Goal: Information Seeking & Learning: Learn about a topic

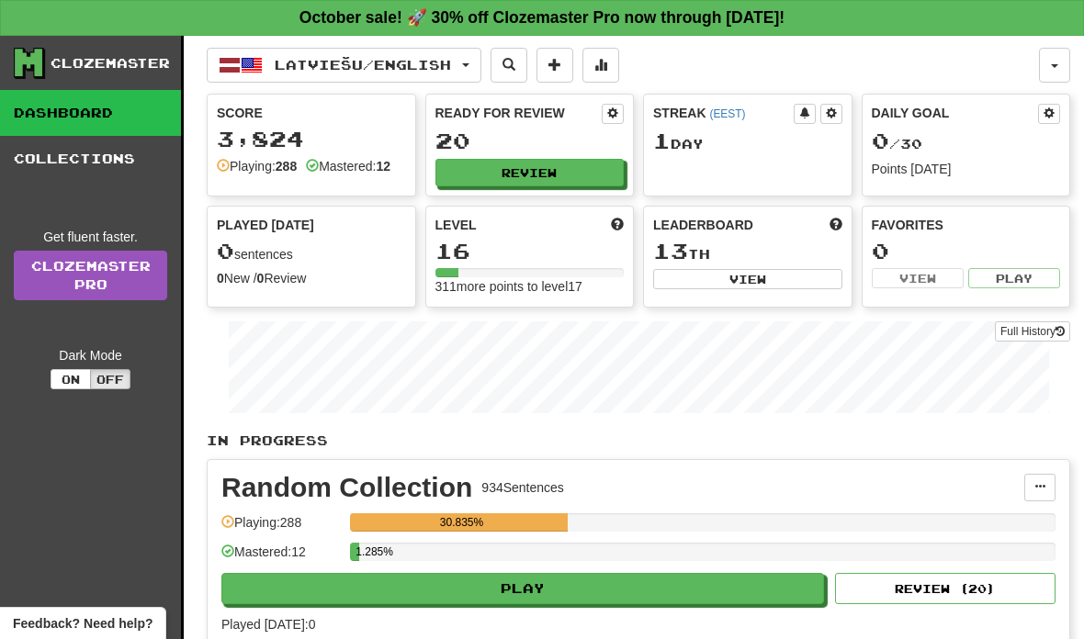
click at [551, 582] on button "Play" at bounding box center [522, 588] width 603 height 31
select select "**"
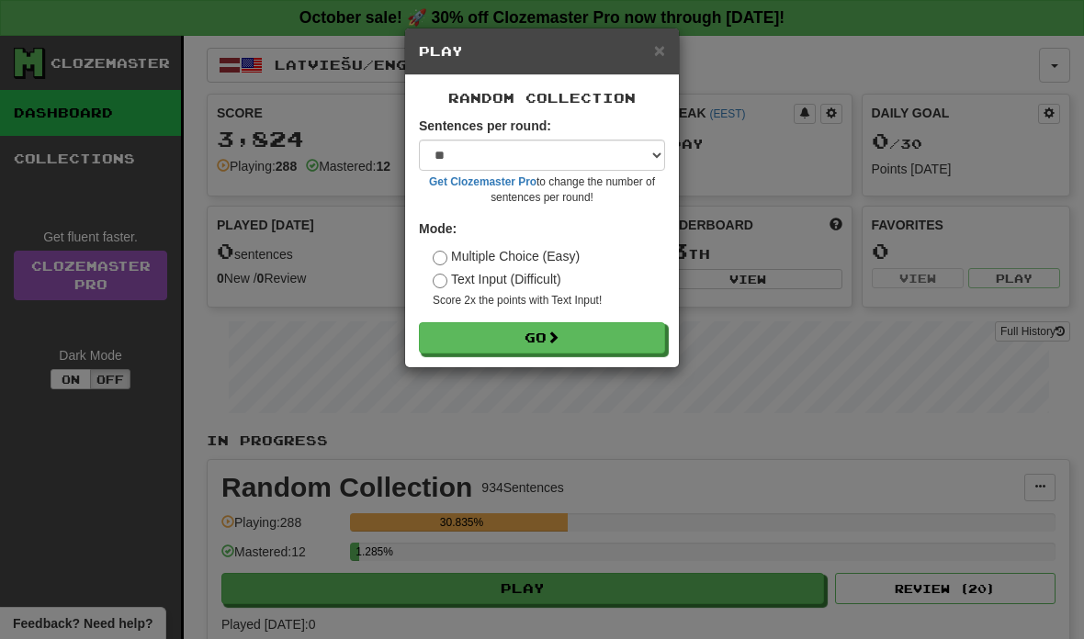
click at [570, 326] on button "Go" at bounding box center [542, 337] width 246 height 31
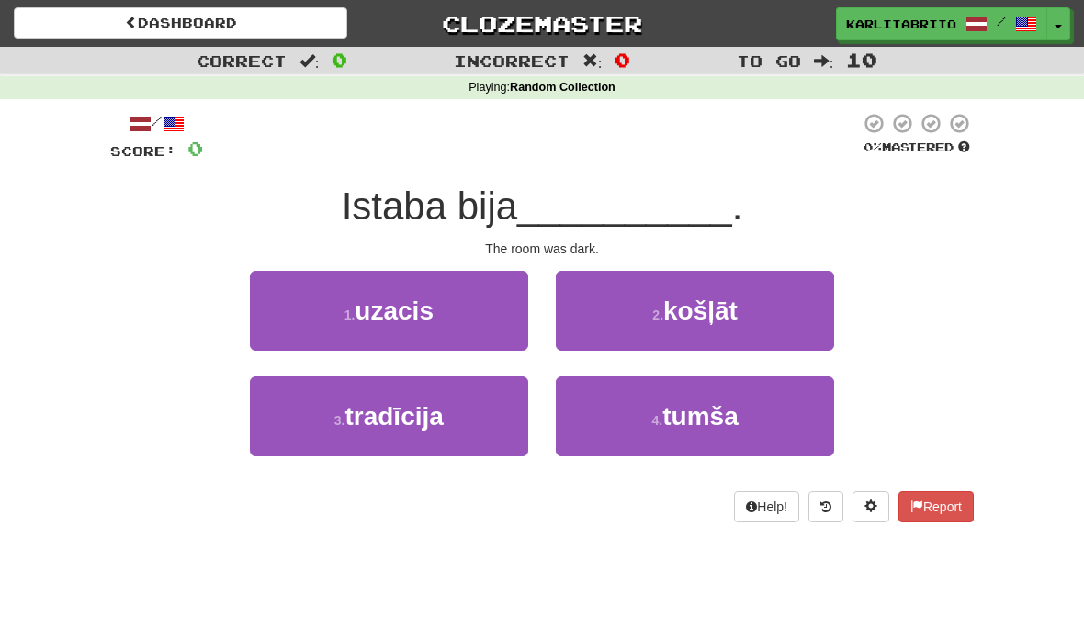
click at [716, 411] on span "tumša" at bounding box center [699, 416] width 75 height 28
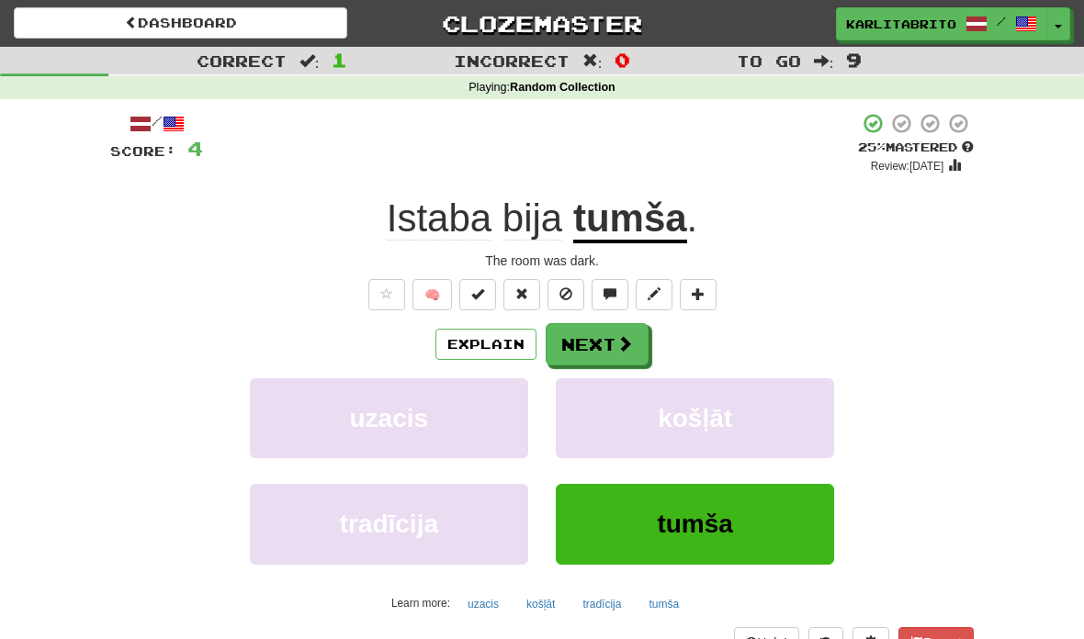
click at [606, 336] on button "Next" at bounding box center [597, 344] width 103 height 42
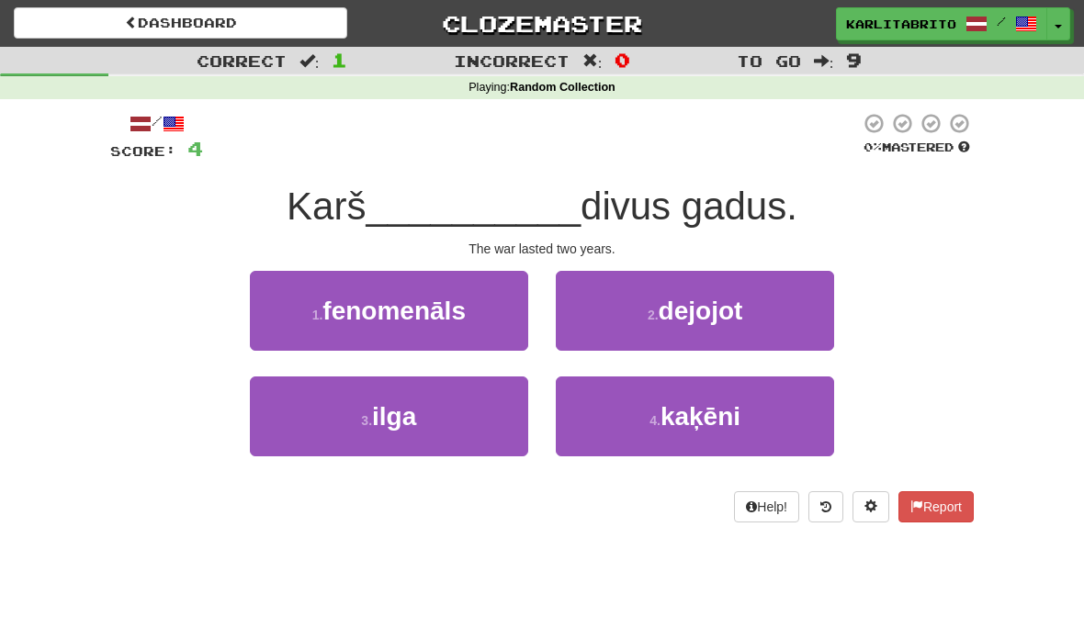
click at [440, 409] on button "3 . [GEOGRAPHIC_DATA]" at bounding box center [389, 417] width 278 height 80
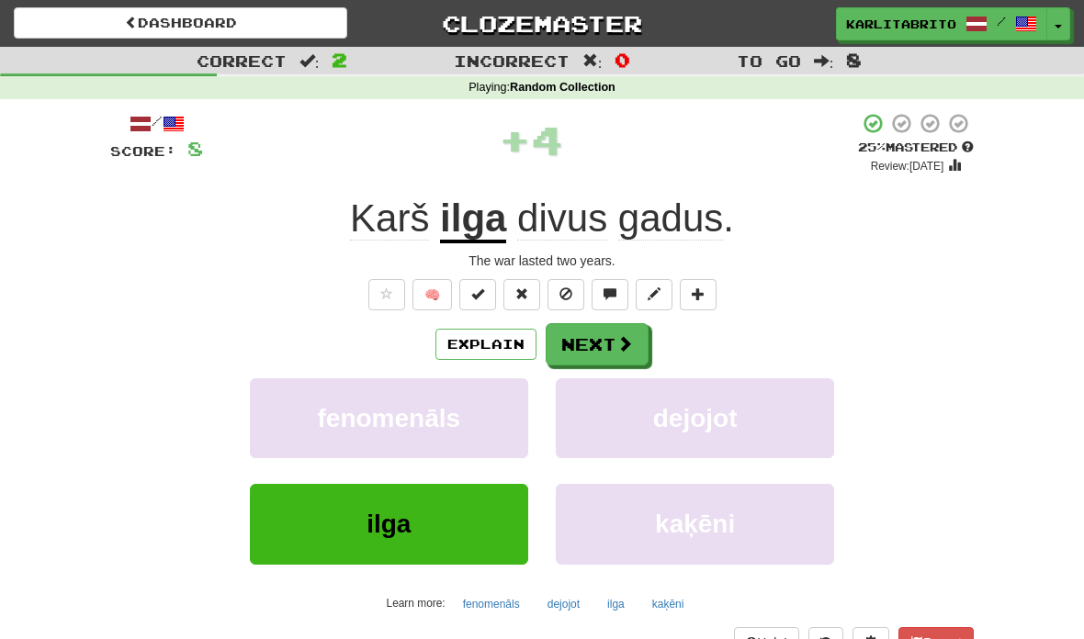
click at [495, 334] on button "Explain" at bounding box center [485, 344] width 101 height 31
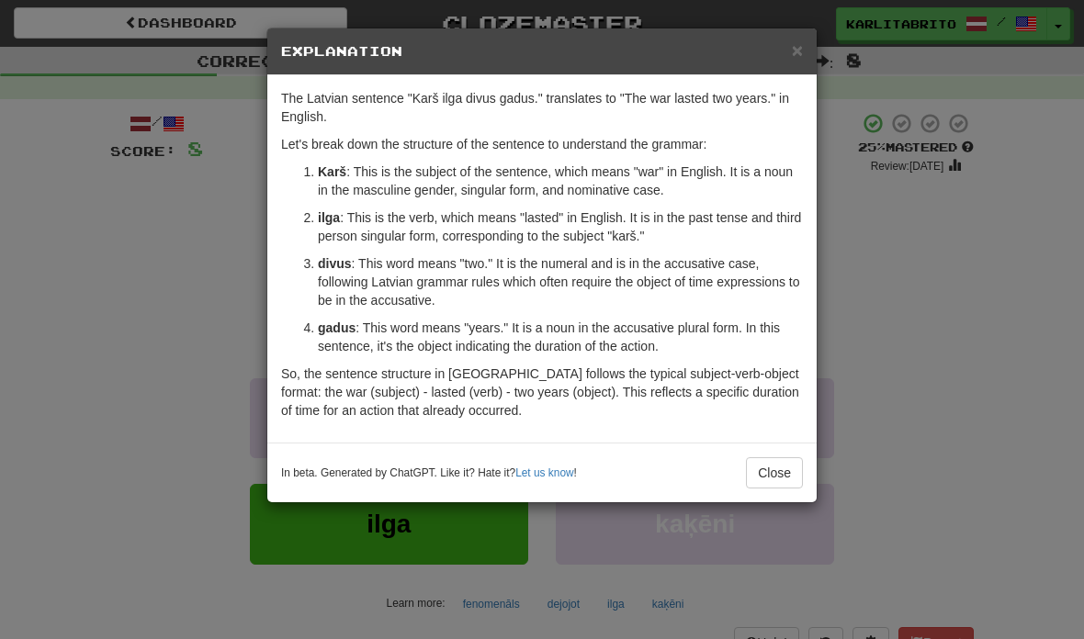
click at [759, 469] on button "Close" at bounding box center [774, 472] width 57 height 31
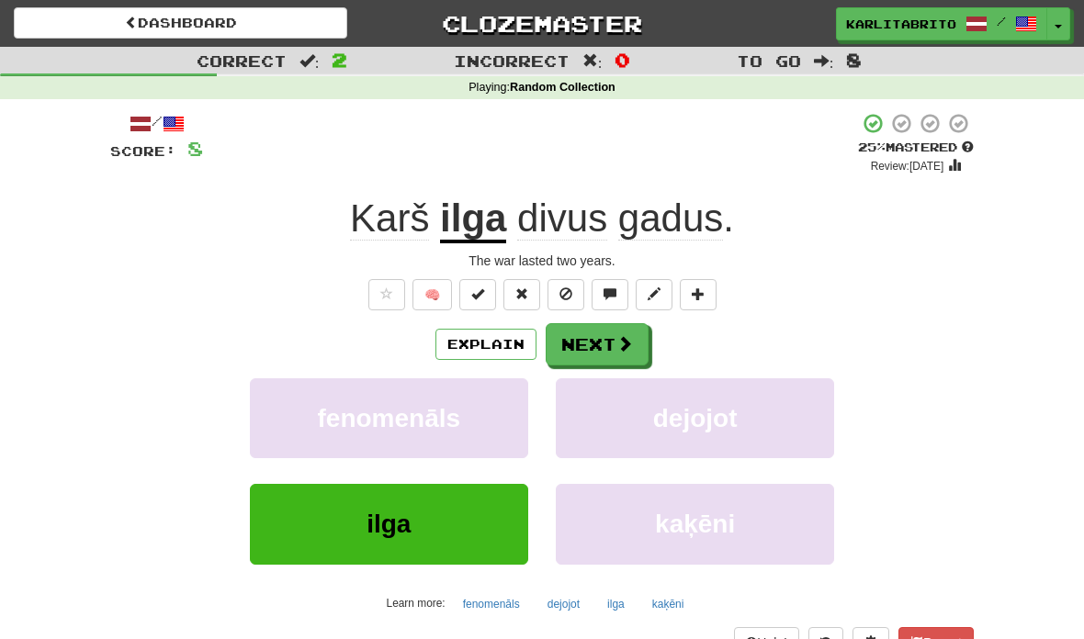
click at [611, 333] on button "Next" at bounding box center [597, 344] width 103 height 42
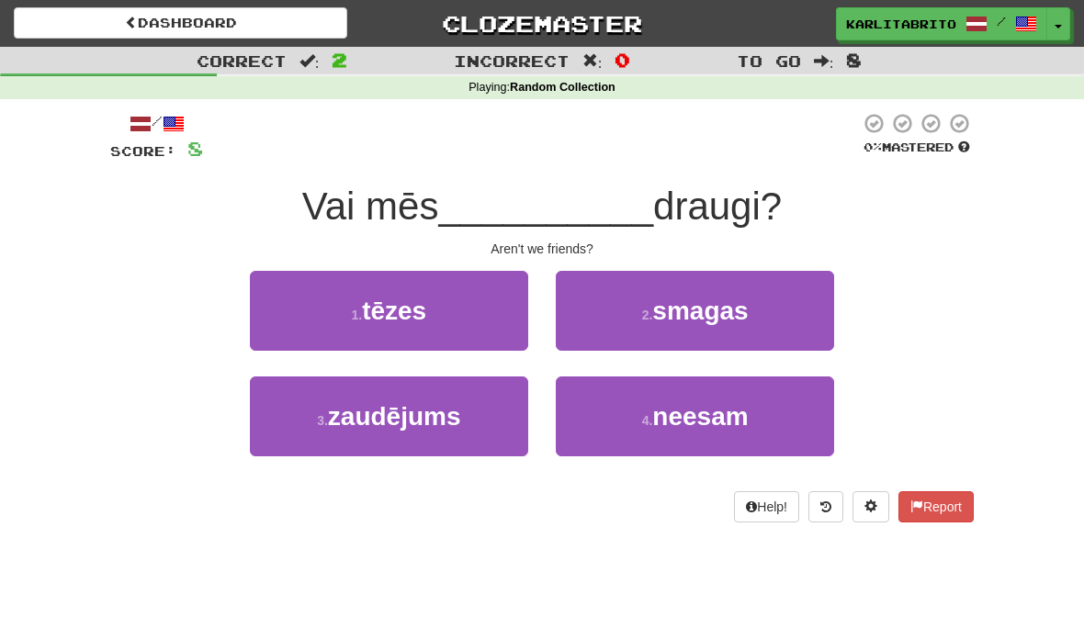
click at [744, 408] on span "neesam" at bounding box center [700, 416] width 96 height 28
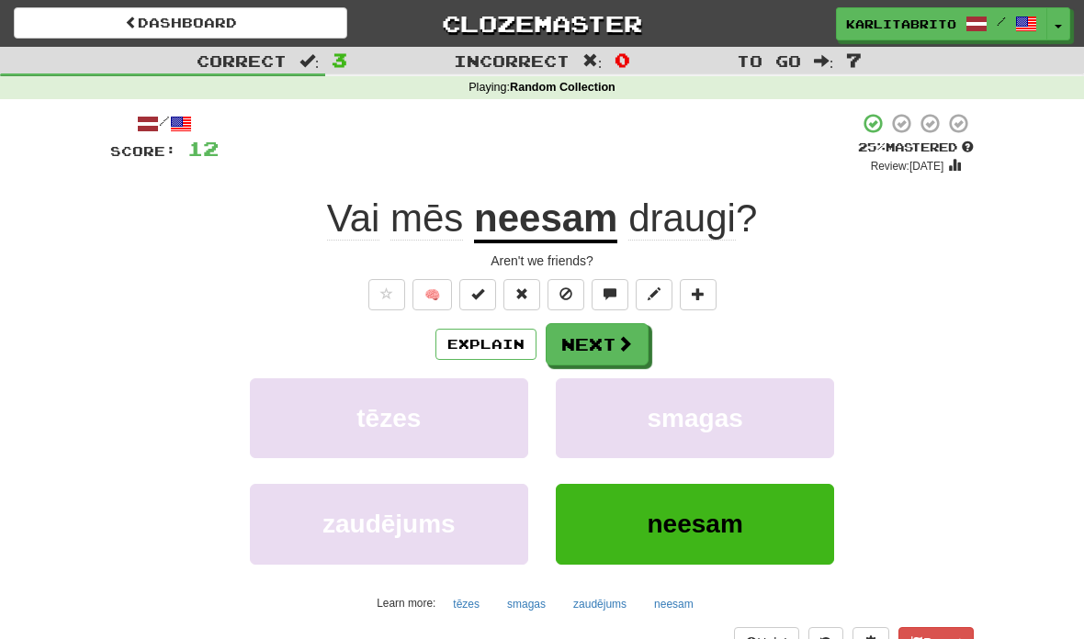
click at [600, 339] on button "Next" at bounding box center [597, 344] width 103 height 42
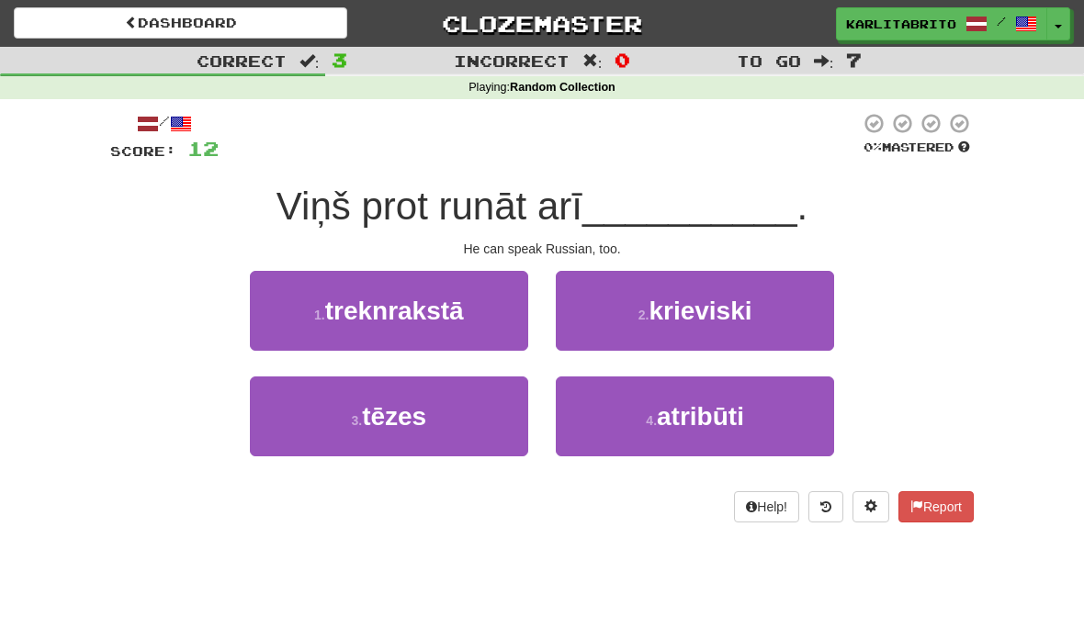
click at [718, 310] on span "krieviski" at bounding box center [699, 311] width 103 height 28
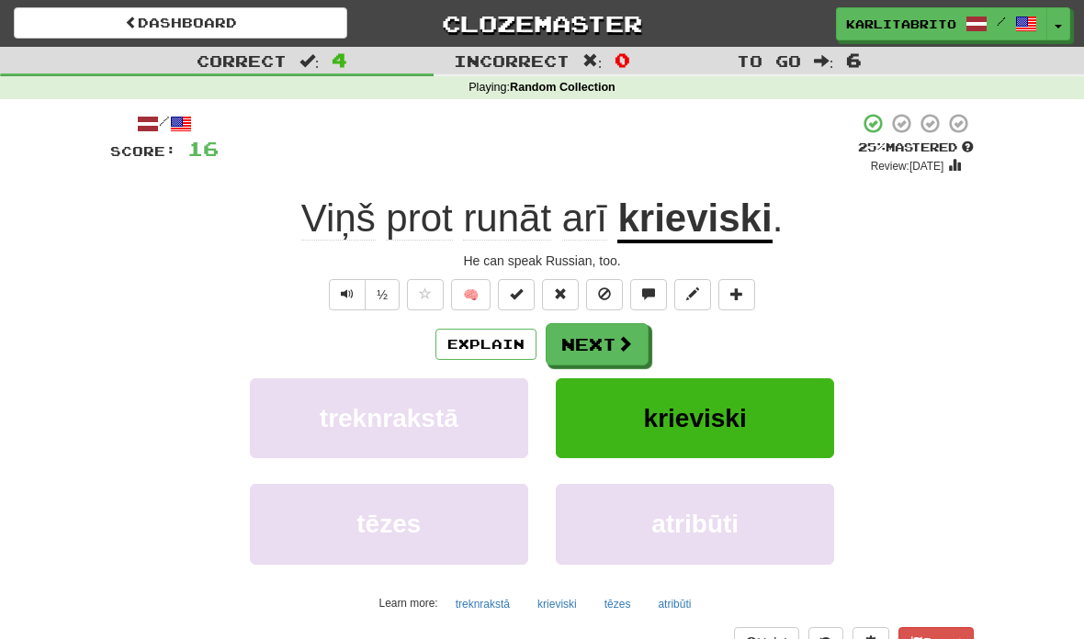
click at [625, 346] on span at bounding box center [624, 343] width 17 height 17
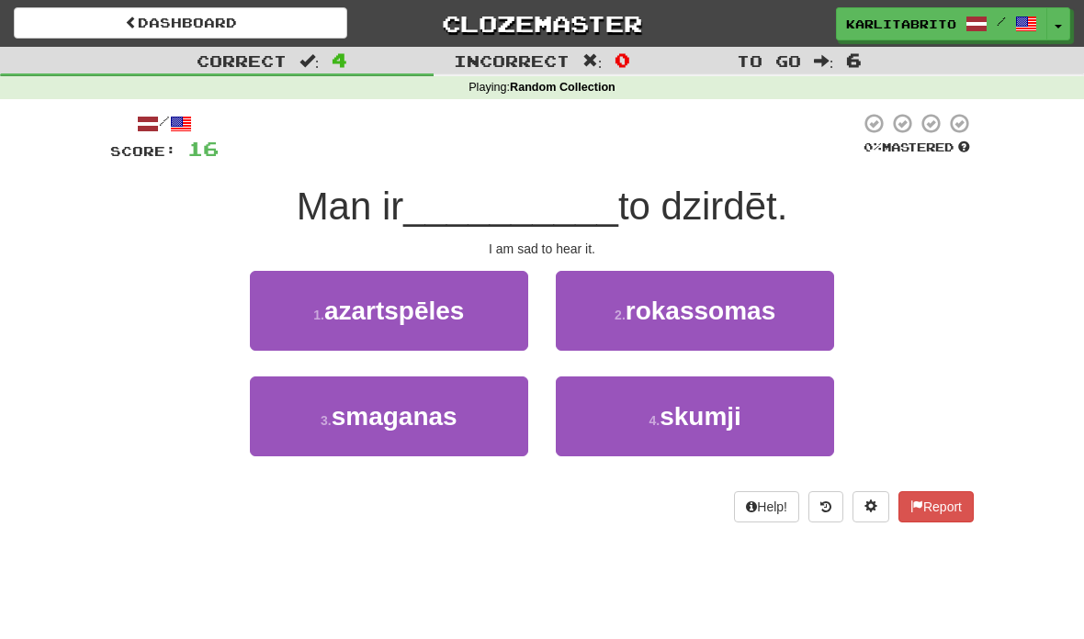
click at [731, 411] on span "skumji" at bounding box center [701, 416] width 82 height 28
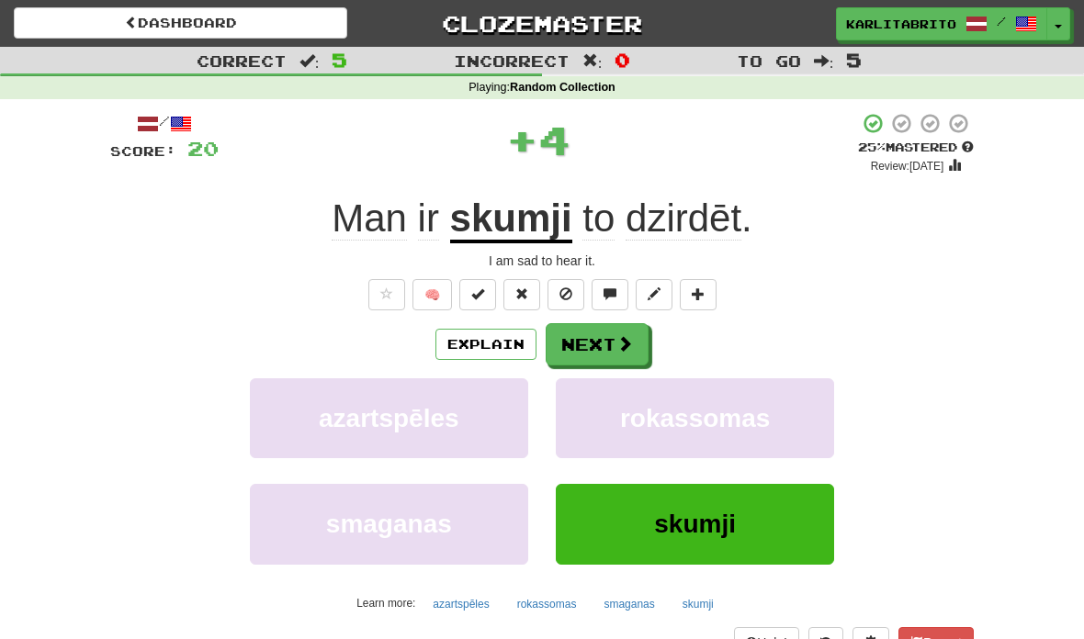
click at [490, 339] on button "Explain" at bounding box center [485, 344] width 101 height 31
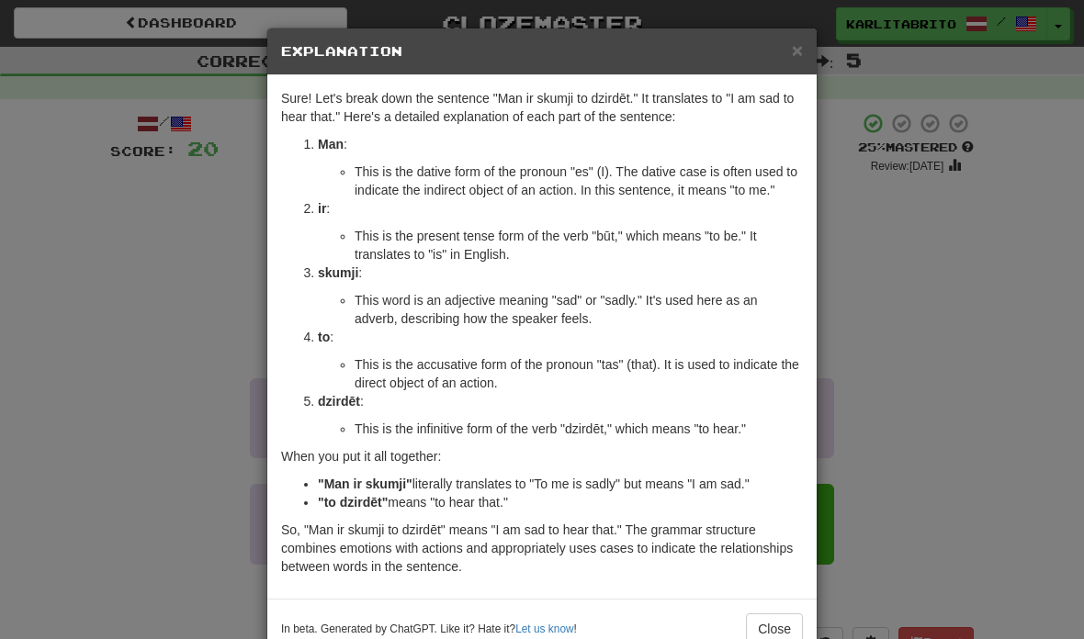
click at [809, 71] on div "× Explanation" at bounding box center [541, 51] width 549 height 47
click at [800, 59] on span "×" at bounding box center [797, 49] width 11 height 21
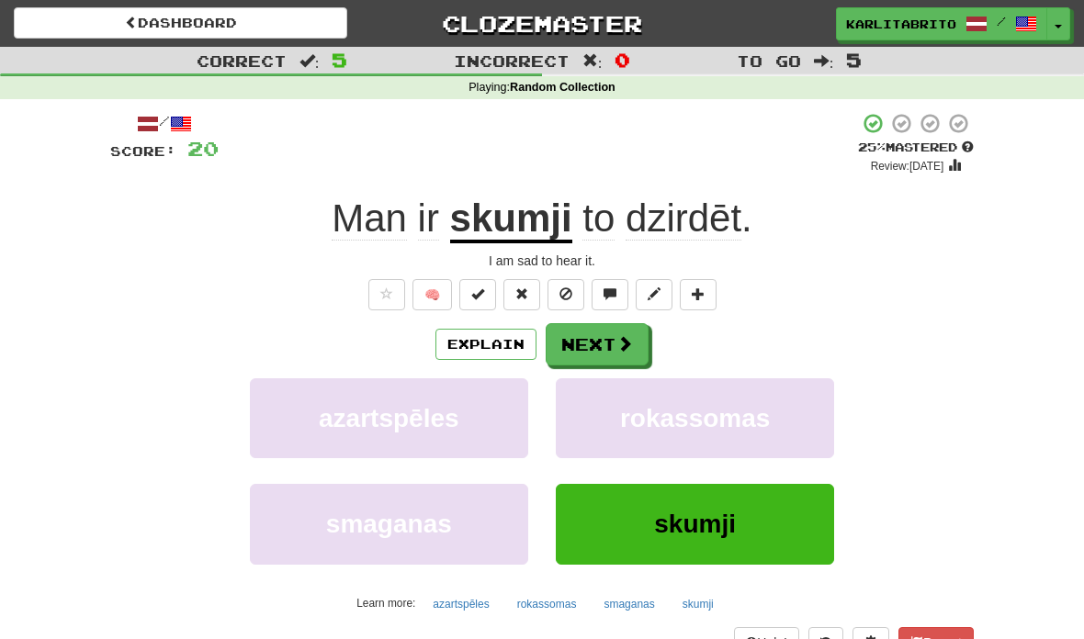
click at [606, 332] on button "Next" at bounding box center [597, 344] width 103 height 42
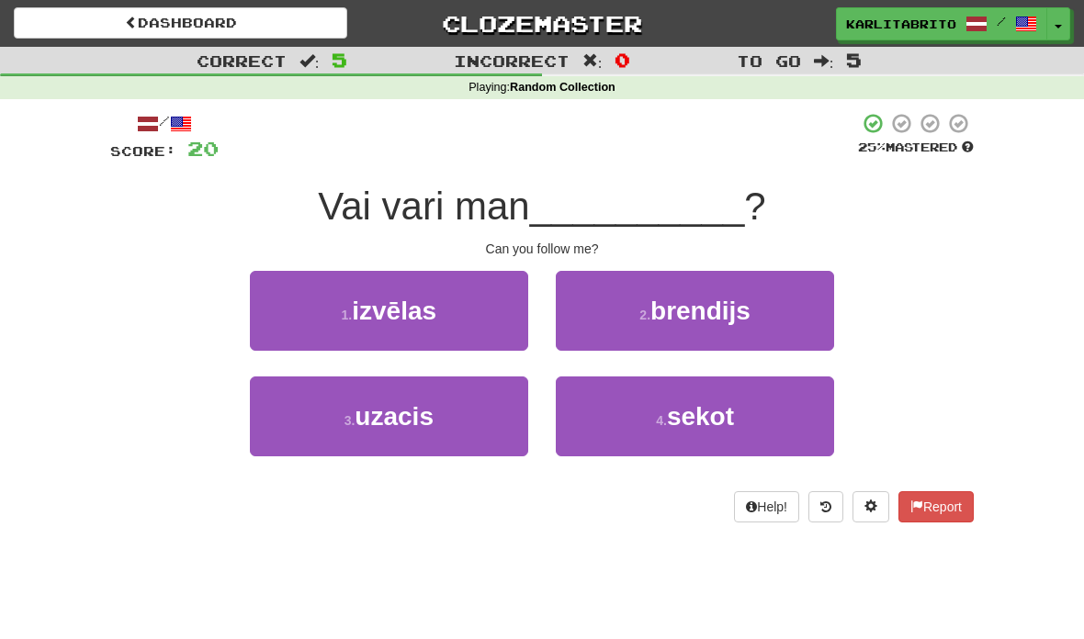
click at [740, 410] on button "4 . sekot" at bounding box center [695, 417] width 278 height 80
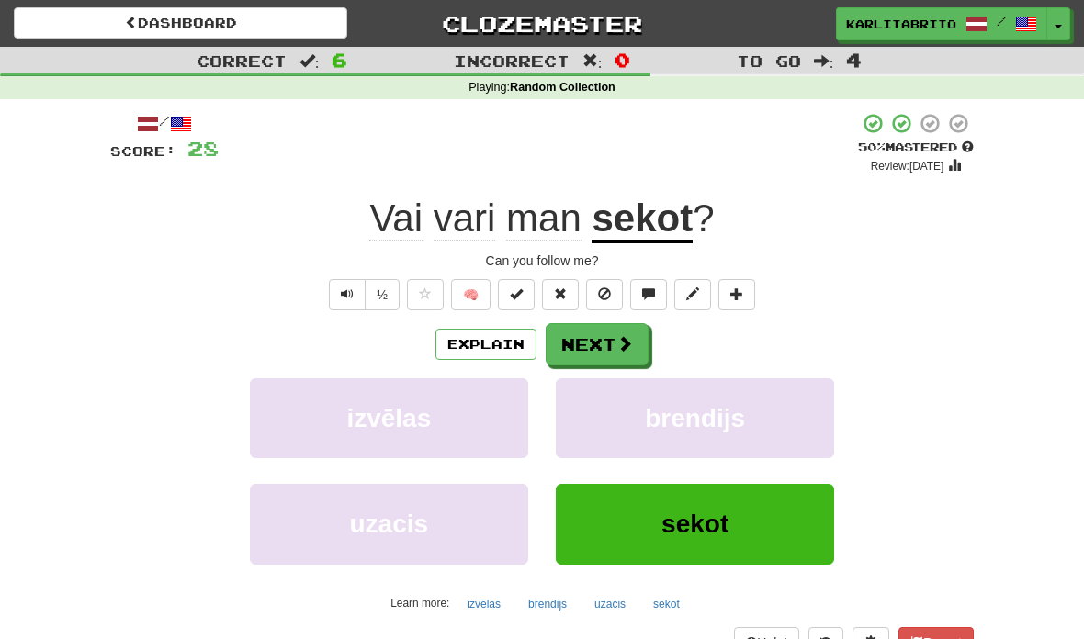
click at [501, 344] on button "Explain" at bounding box center [485, 344] width 101 height 31
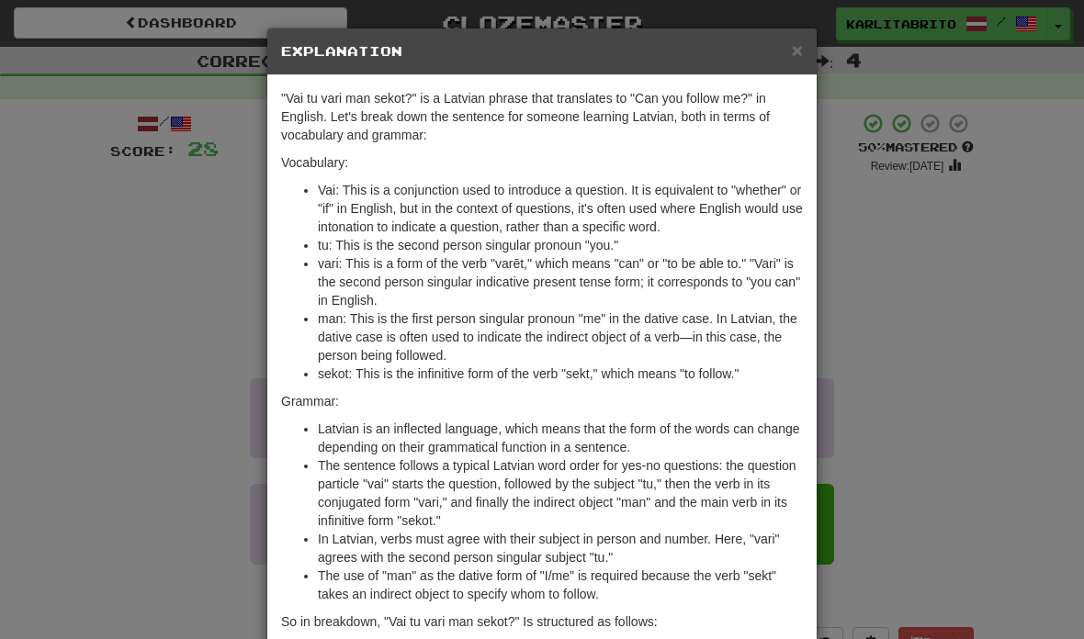
click at [800, 56] on span "×" at bounding box center [797, 49] width 11 height 21
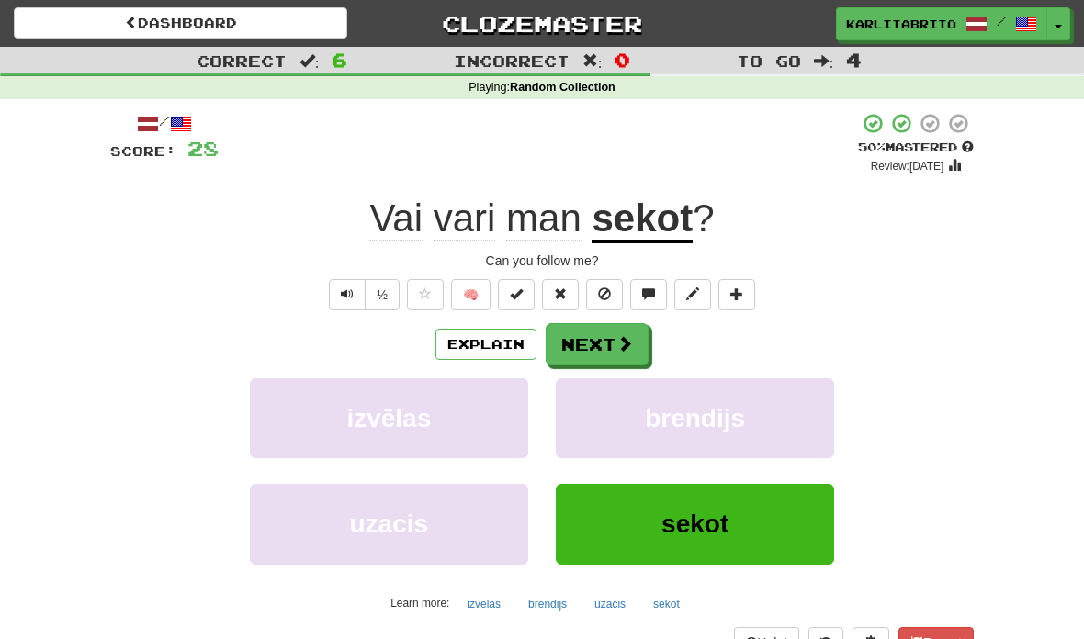
click at [593, 344] on button "Next" at bounding box center [597, 344] width 103 height 42
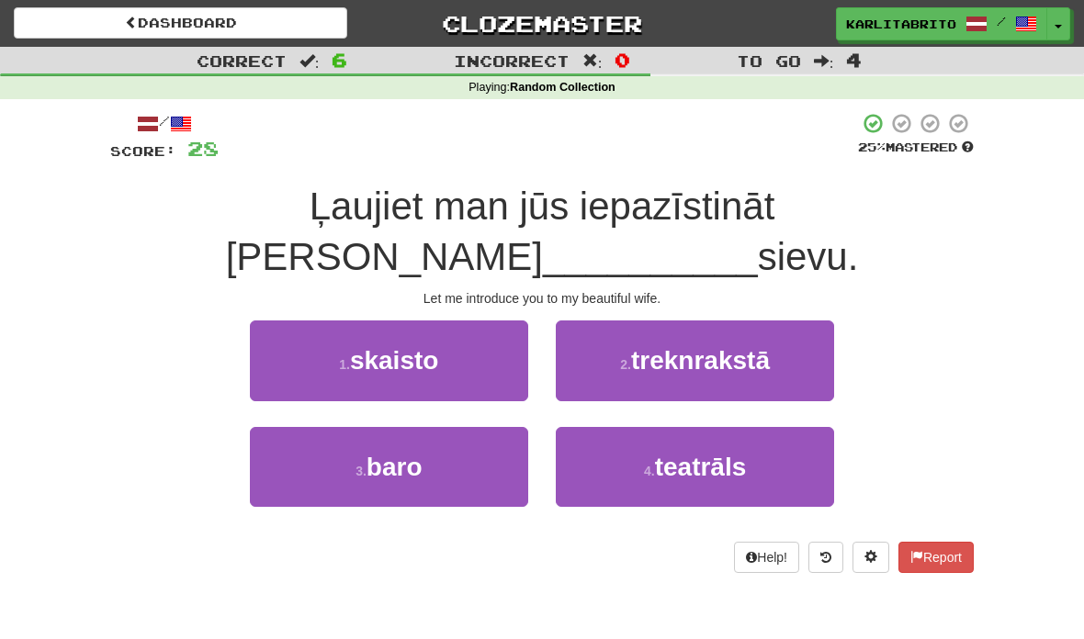
click at [426, 352] on span "skaisto" at bounding box center [394, 360] width 89 height 28
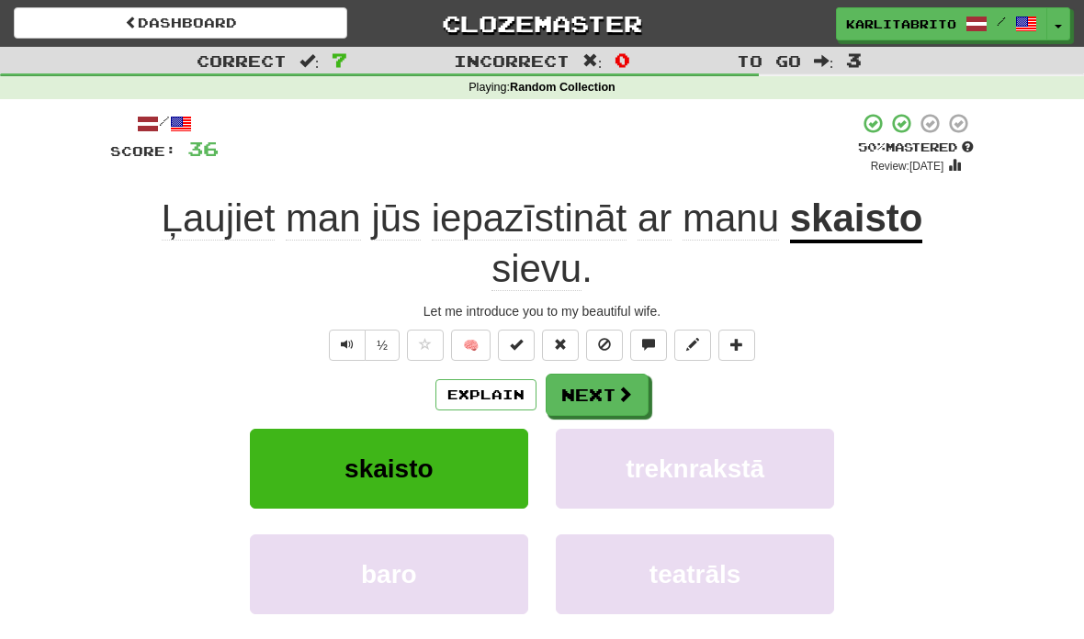
click at [490, 385] on button "Explain" at bounding box center [485, 394] width 101 height 31
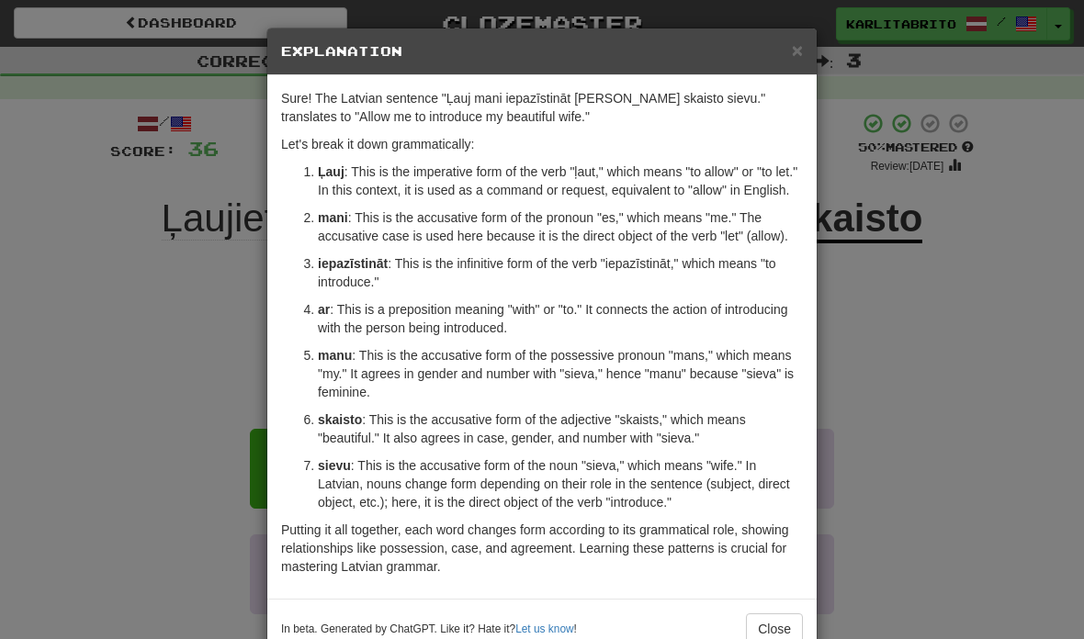
click at [793, 53] on span "×" at bounding box center [797, 49] width 11 height 21
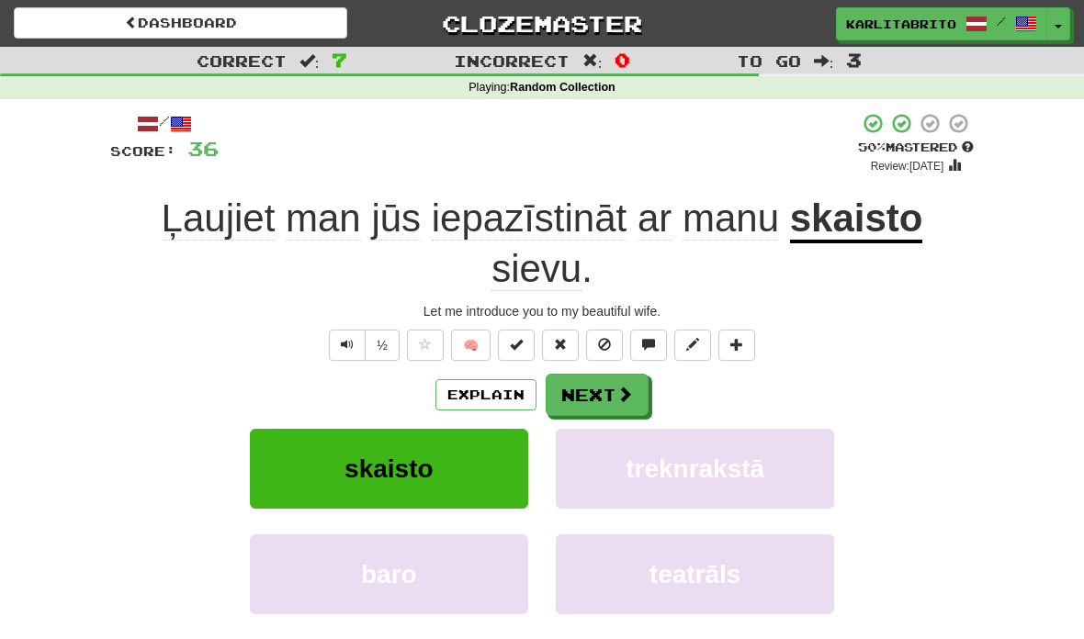
click at [579, 382] on button "Next" at bounding box center [597, 395] width 103 height 42
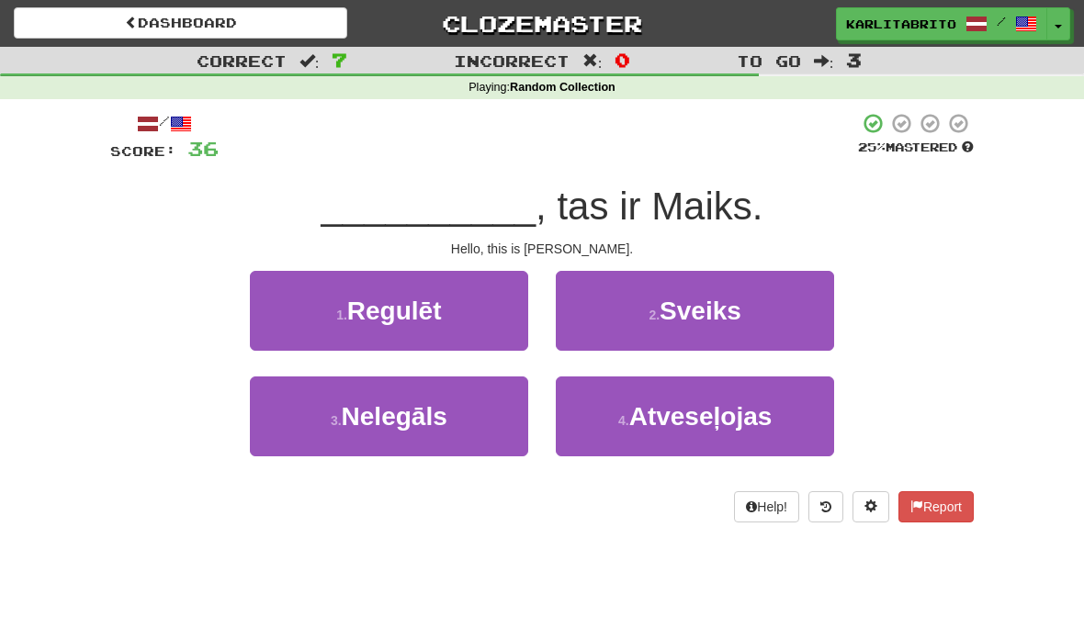
click at [730, 313] on span "Sveiks" at bounding box center [701, 311] width 82 height 28
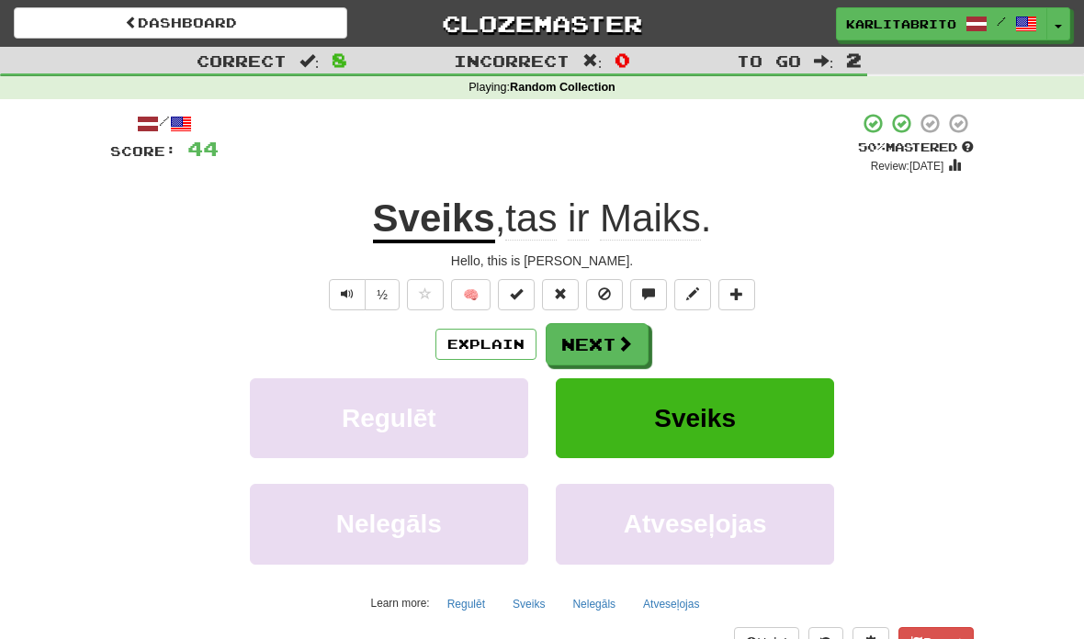
click at [591, 342] on button "Next" at bounding box center [597, 344] width 103 height 42
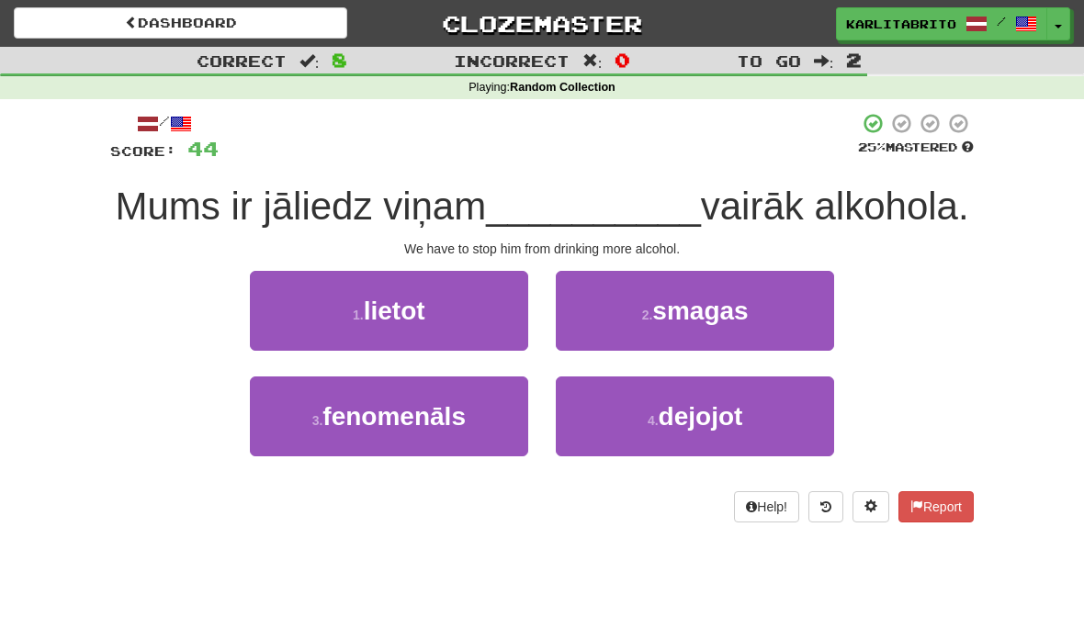
click at [428, 302] on button "1 . lietot" at bounding box center [389, 311] width 278 height 80
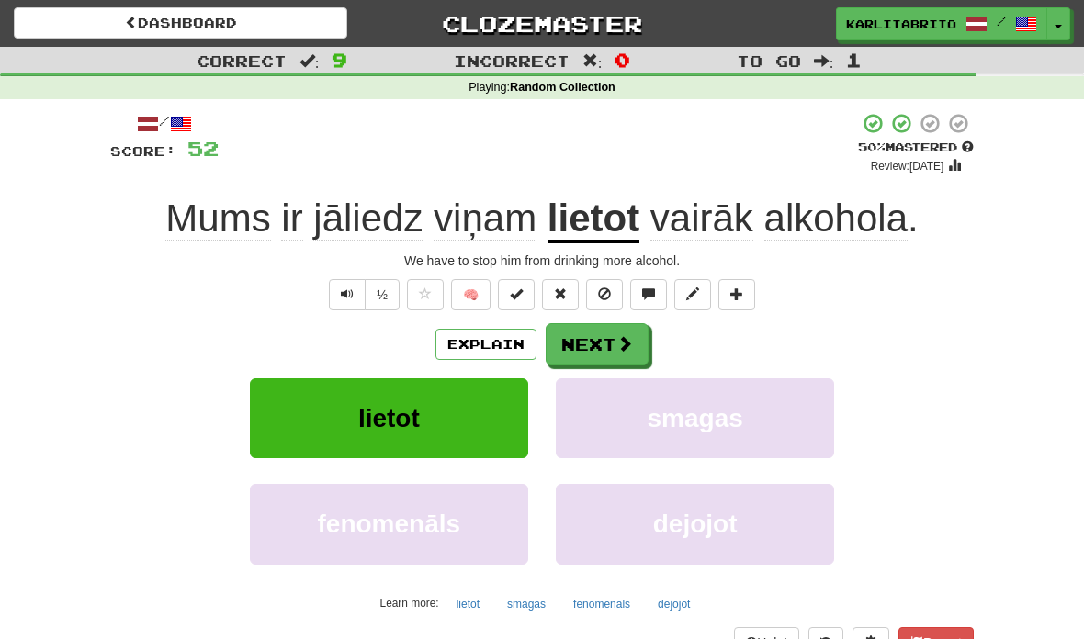
click at [490, 343] on button "Explain" at bounding box center [485, 344] width 101 height 31
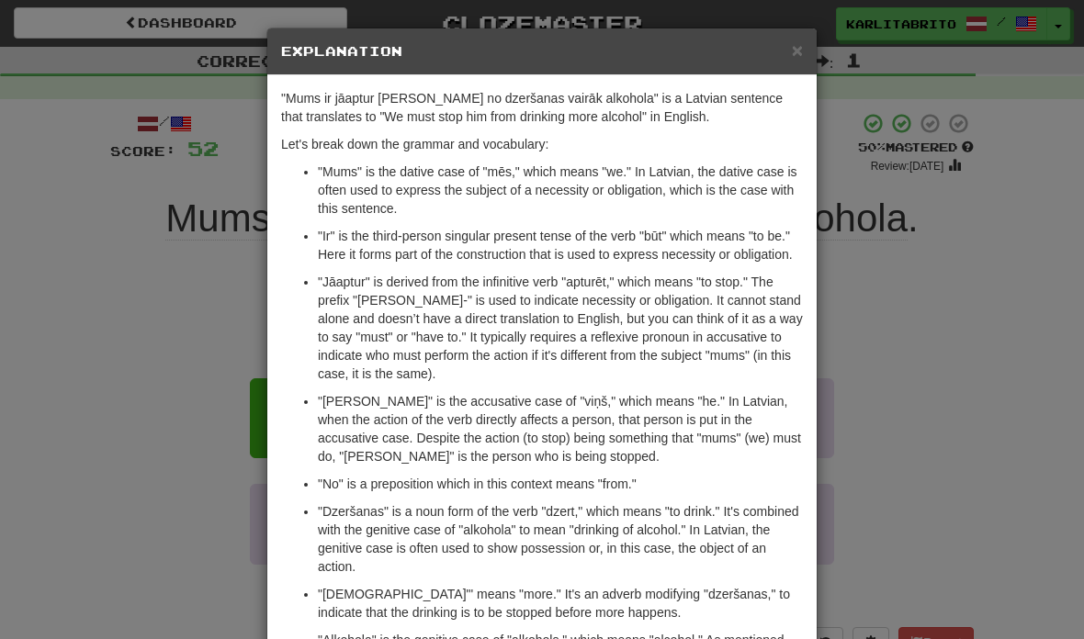
click at [795, 53] on span "×" at bounding box center [797, 49] width 11 height 21
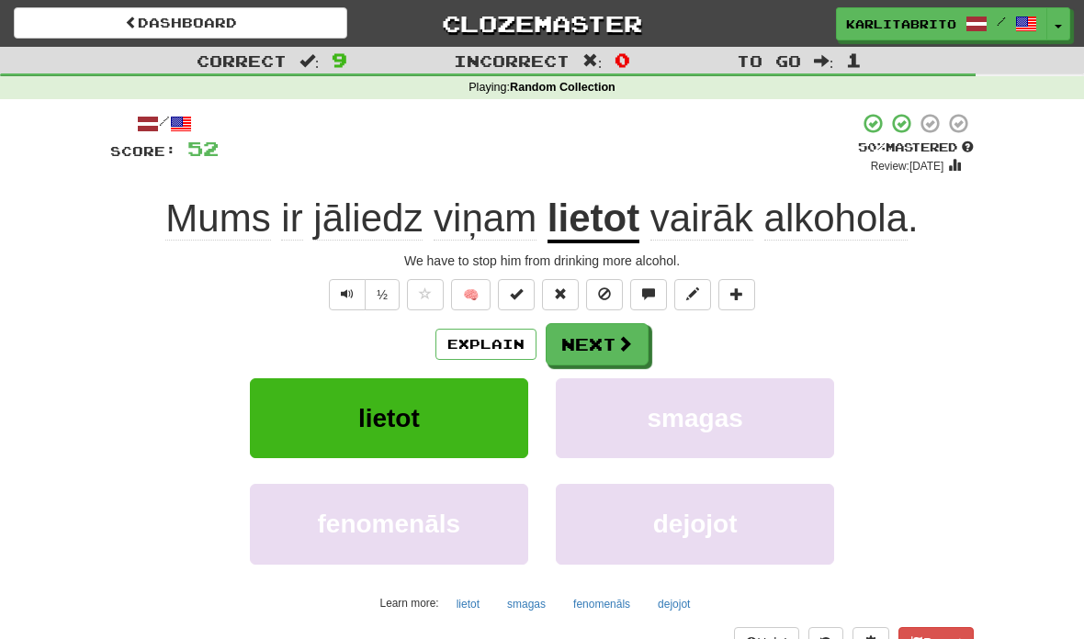
click at [589, 337] on button "Next" at bounding box center [597, 344] width 103 height 42
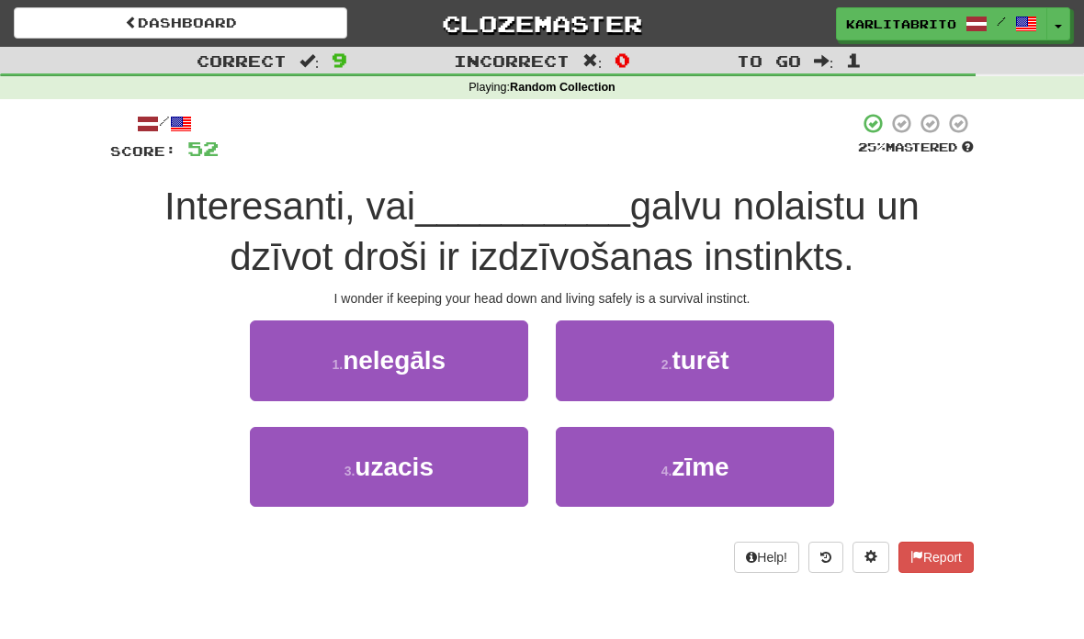
click at [734, 368] on button "2 . [GEOGRAPHIC_DATA]" at bounding box center [695, 361] width 278 height 80
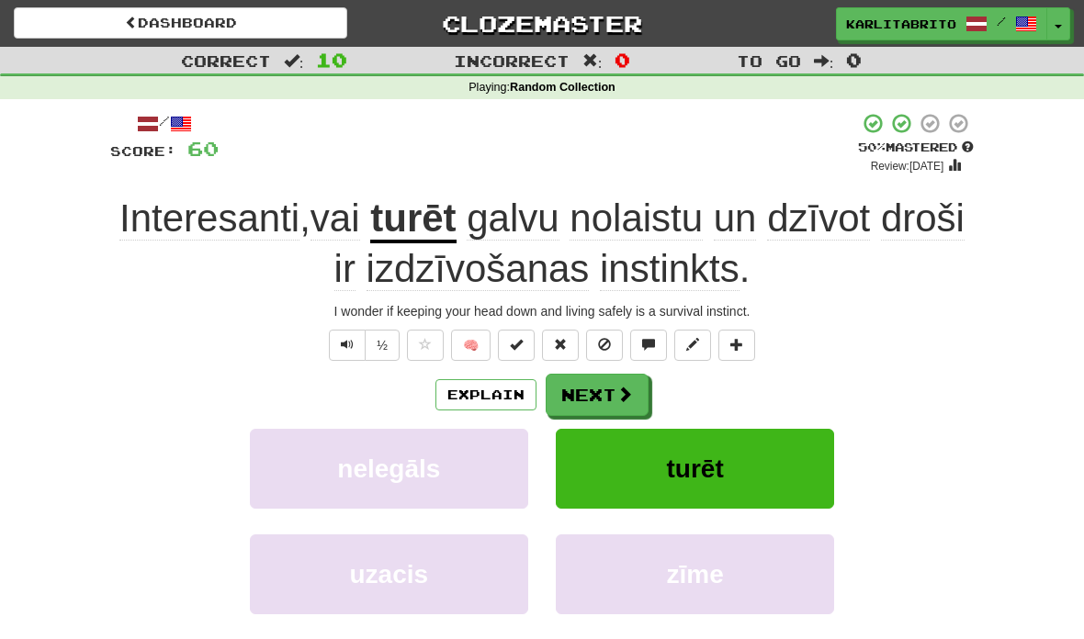
click at [495, 390] on button "Explain" at bounding box center [485, 394] width 101 height 31
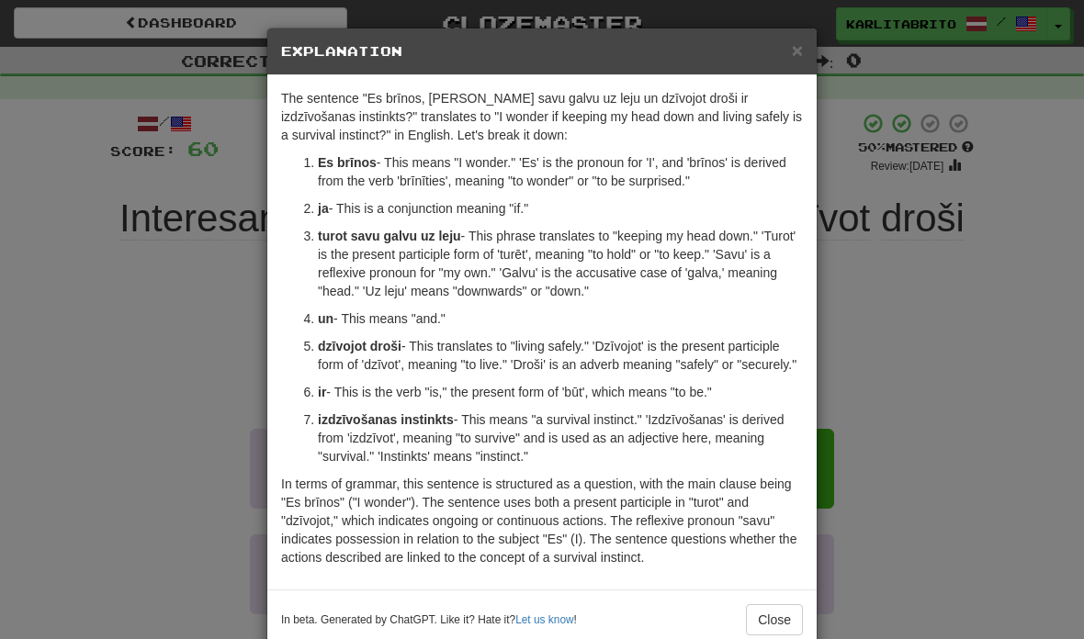
click at [796, 64] on div "× Explanation" at bounding box center [541, 51] width 549 height 47
click at [795, 51] on span "×" at bounding box center [797, 49] width 11 height 21
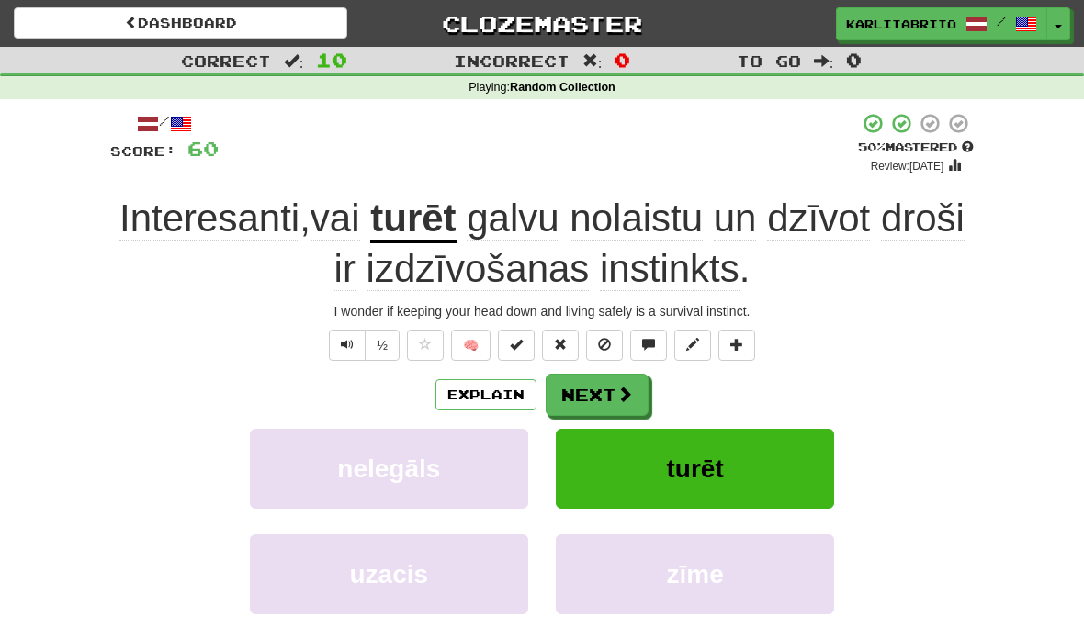
click at [600, 387] on button "Next" at bounding box center [597, 395] width 103 height 42
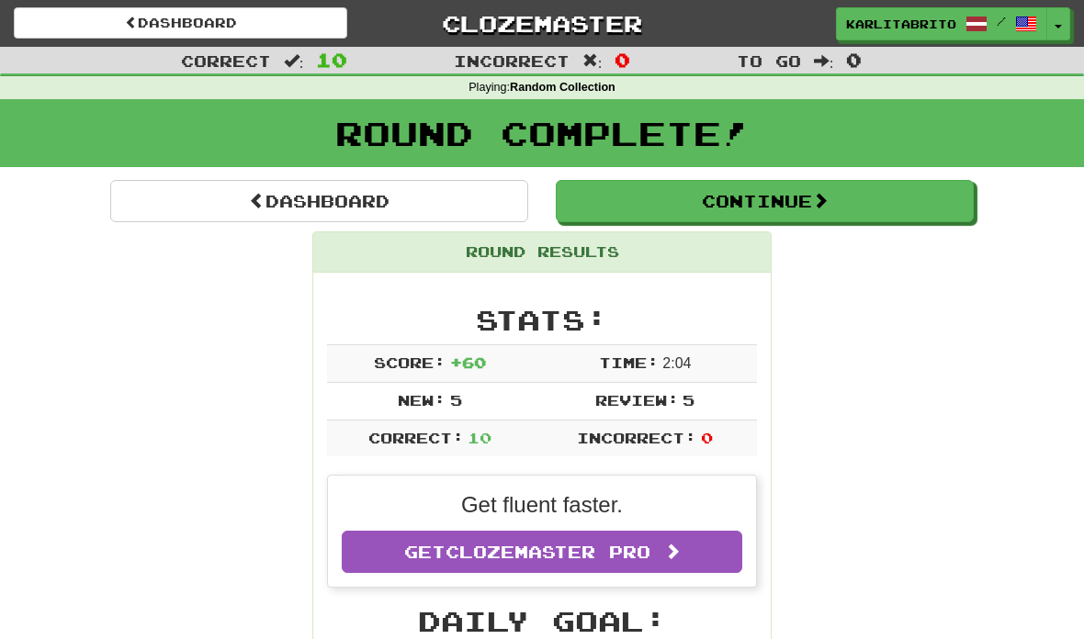
click at [744, 196] on button "Continue" at bounding box center [765, 201] width 418 height 42
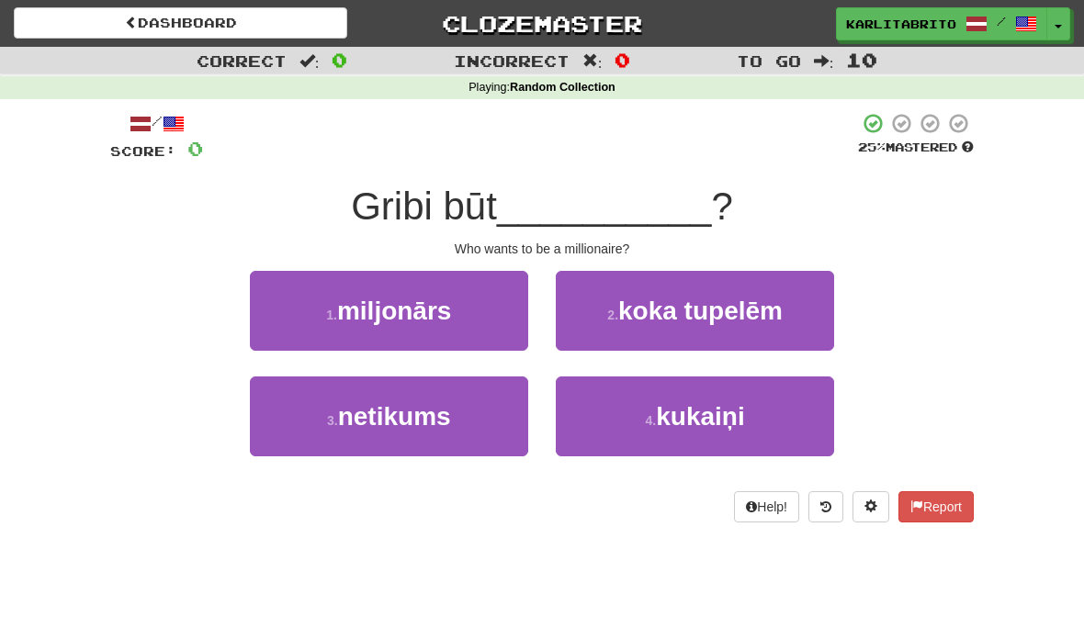
click at [426, 310] on span "miljonārs" at bounding box center [394, 311] width 114 height 28
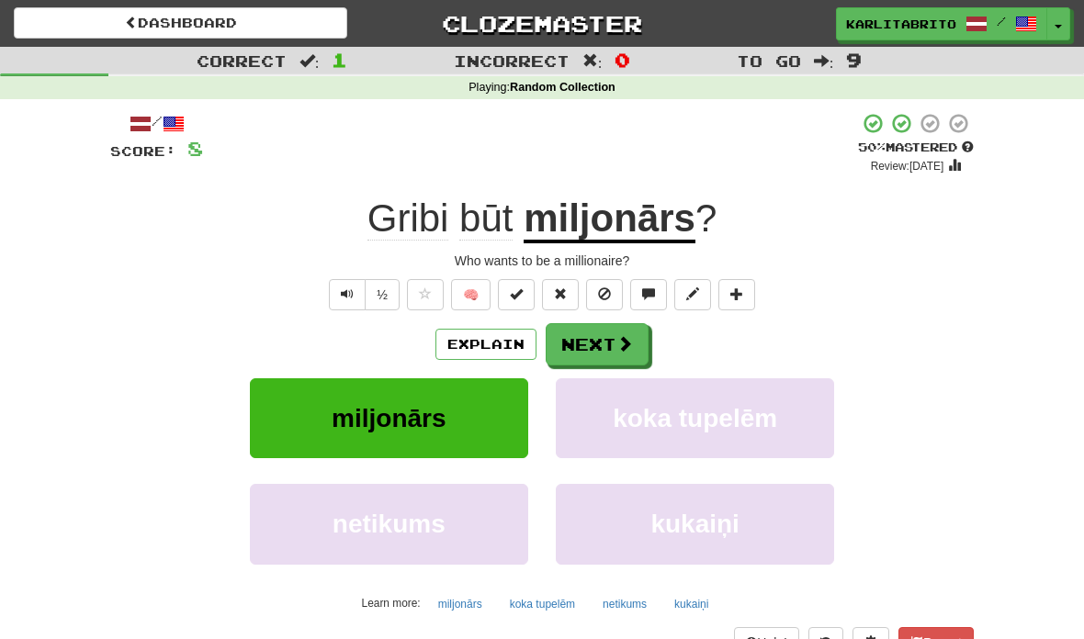
click at [606, 340] on button "Next" at bounding box center [597, 344] width 103 height 42
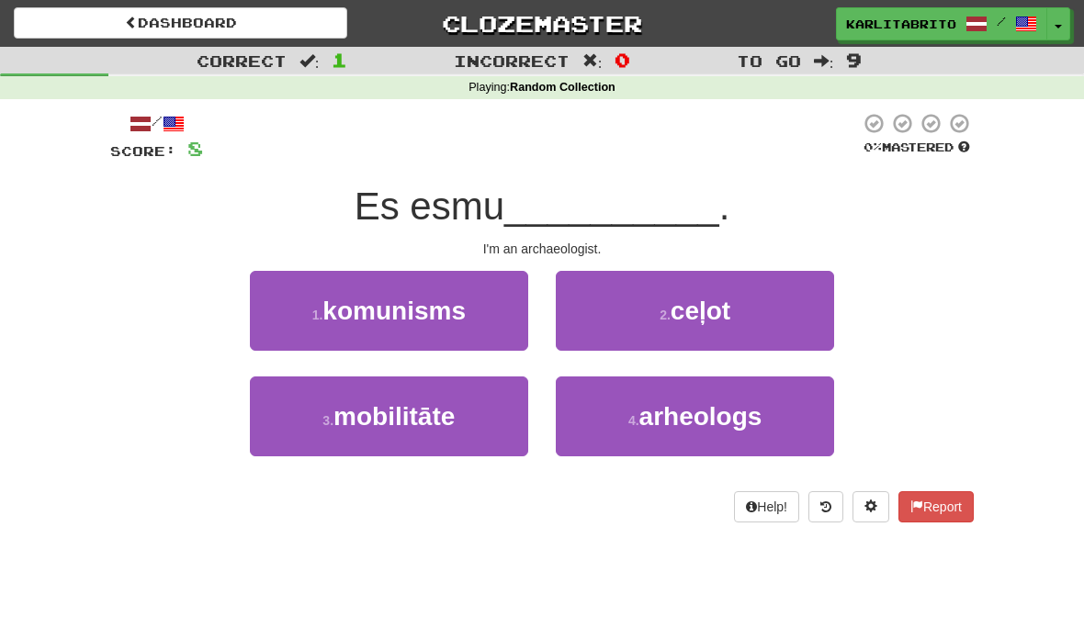
click at [744, 408] on span "arheologs" at bounding box center [700, 416] width 123 height 28
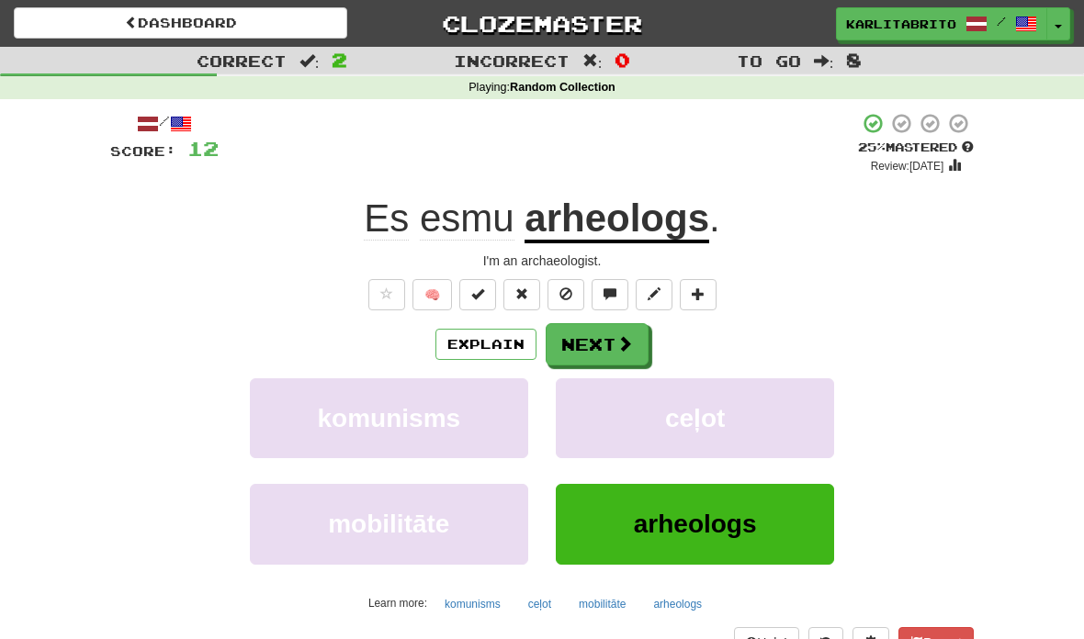
click at [611, 344] on button "Next" at bounding box center [597, 344] width 103 height 42
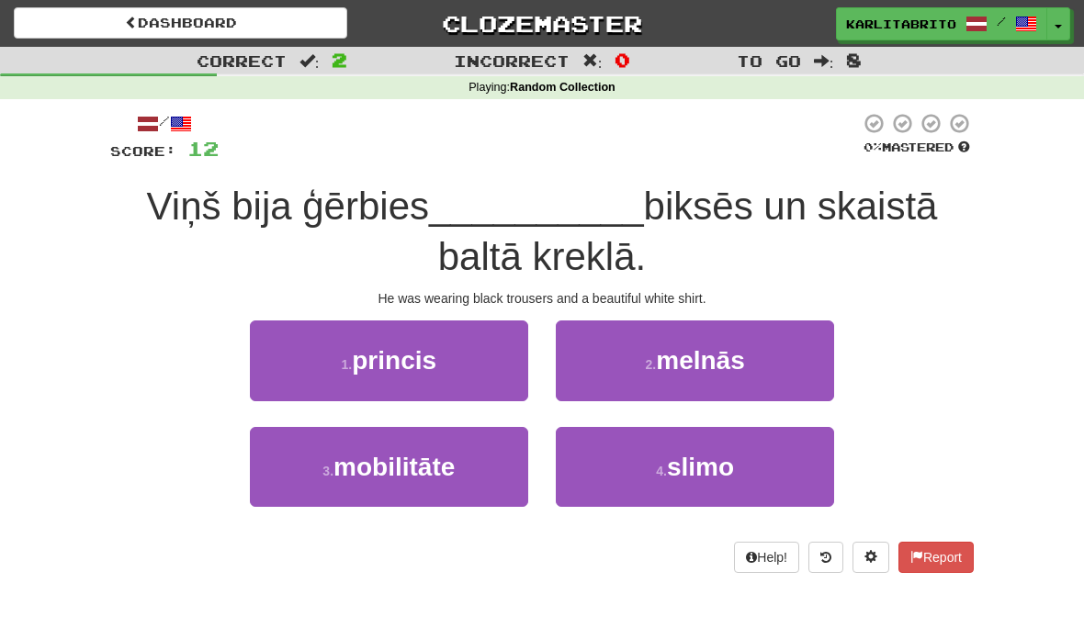
click at [704, 358] on span "melnās" at bounding box center [700, 360] width 89 height 28
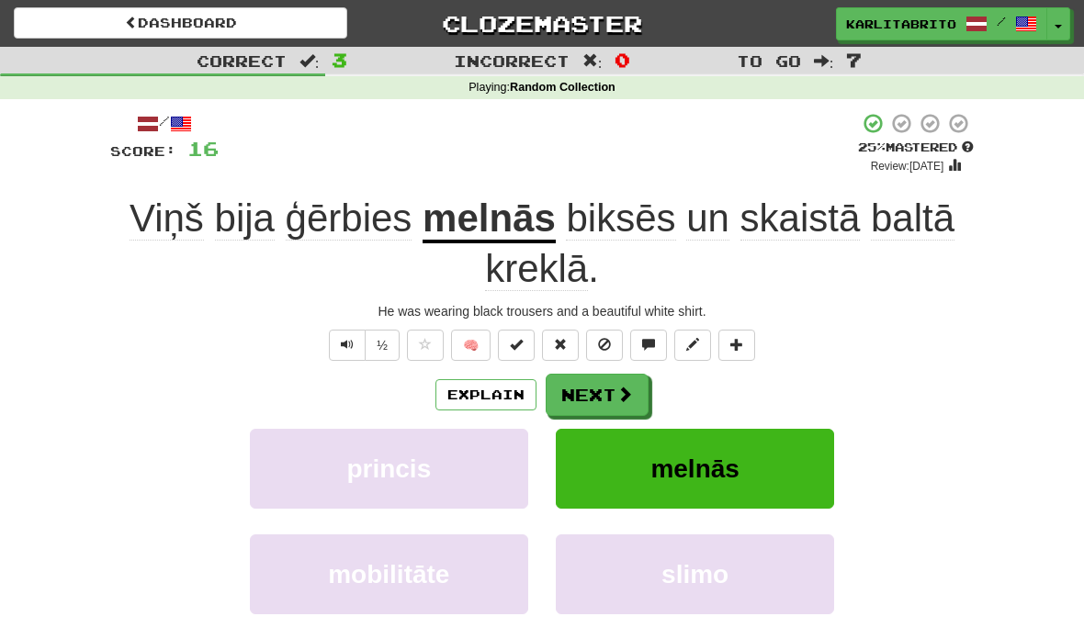
click at [486, 394] on button "Explain" at bounding box center [485, 394] width 101 height 31
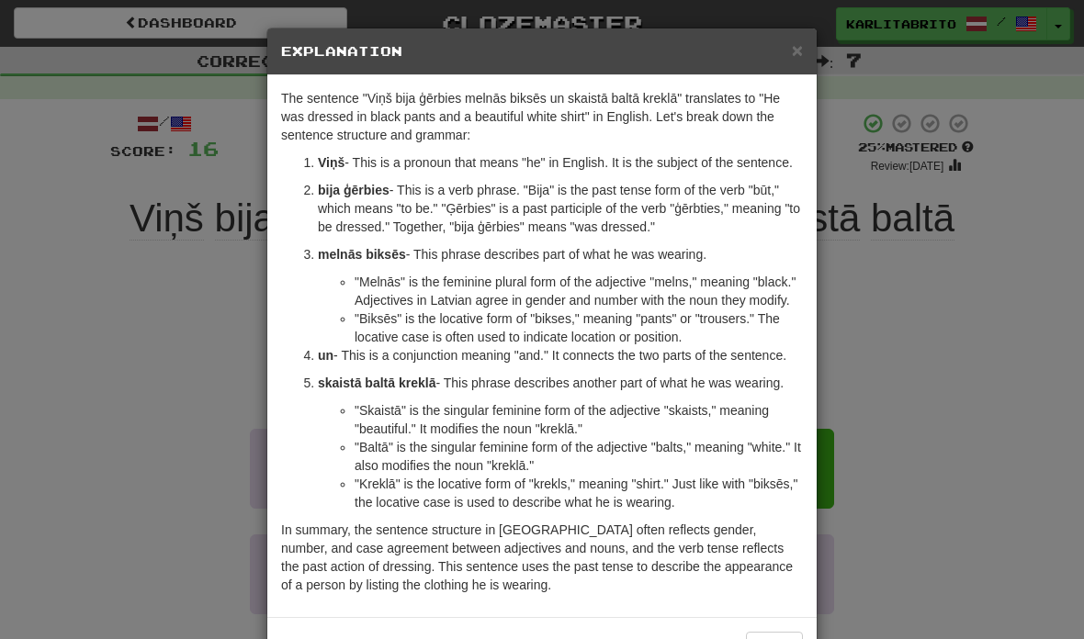
click at [795, 53] on span "×" at bounding box center [797, 49] width 11 height 21
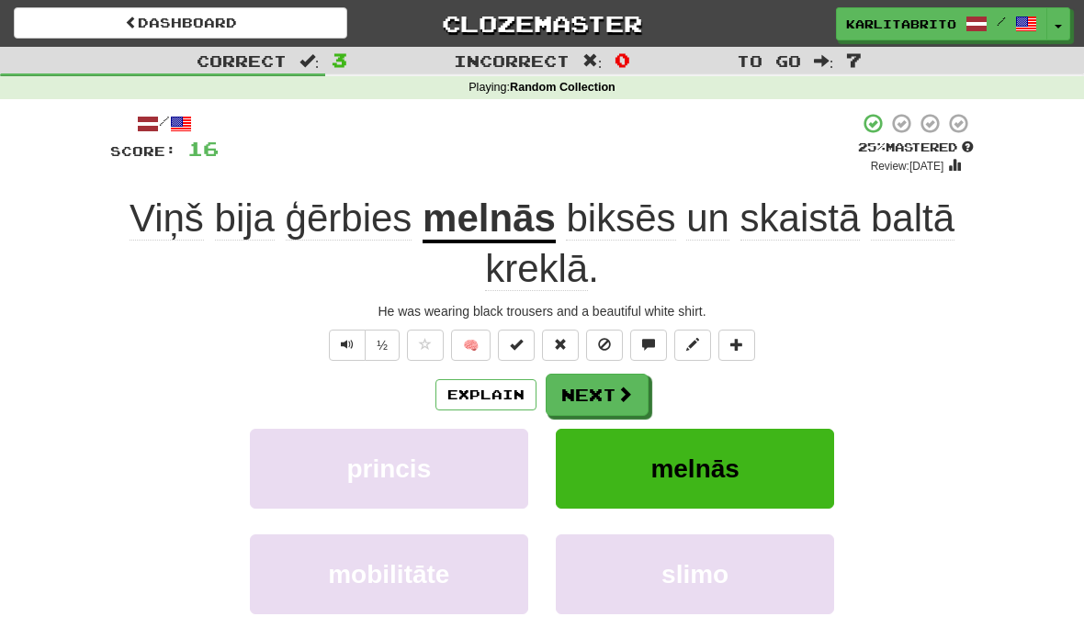
click at [609, 404] on button "Next" at bounding box center [597, 395] width 103 height 42
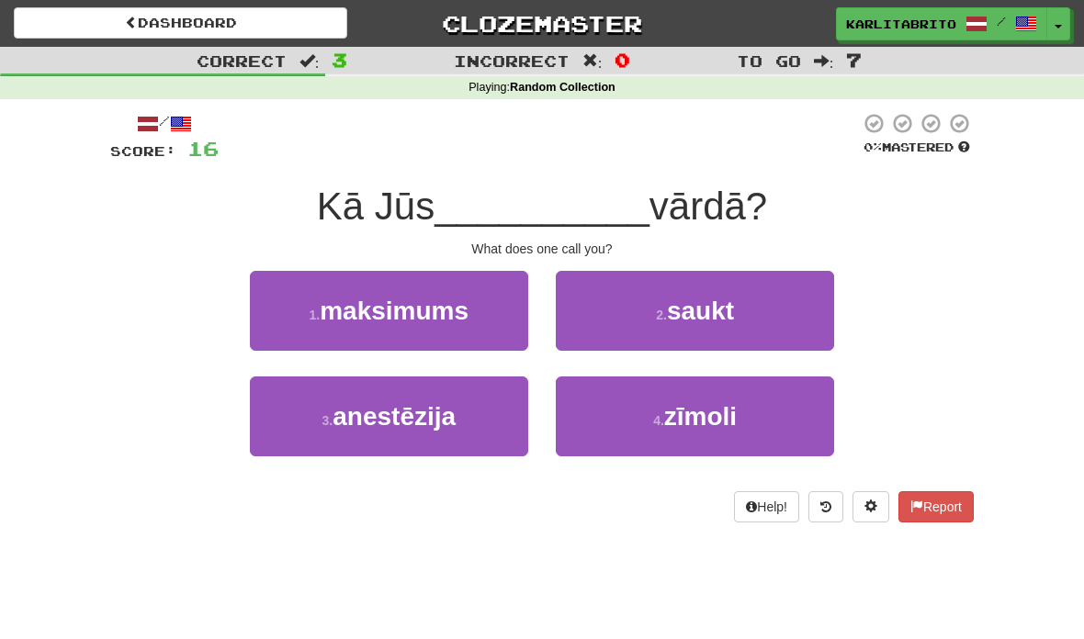
click at [703, 311] on span "saukt" at bounding box center [700, 311] width 67 height 28
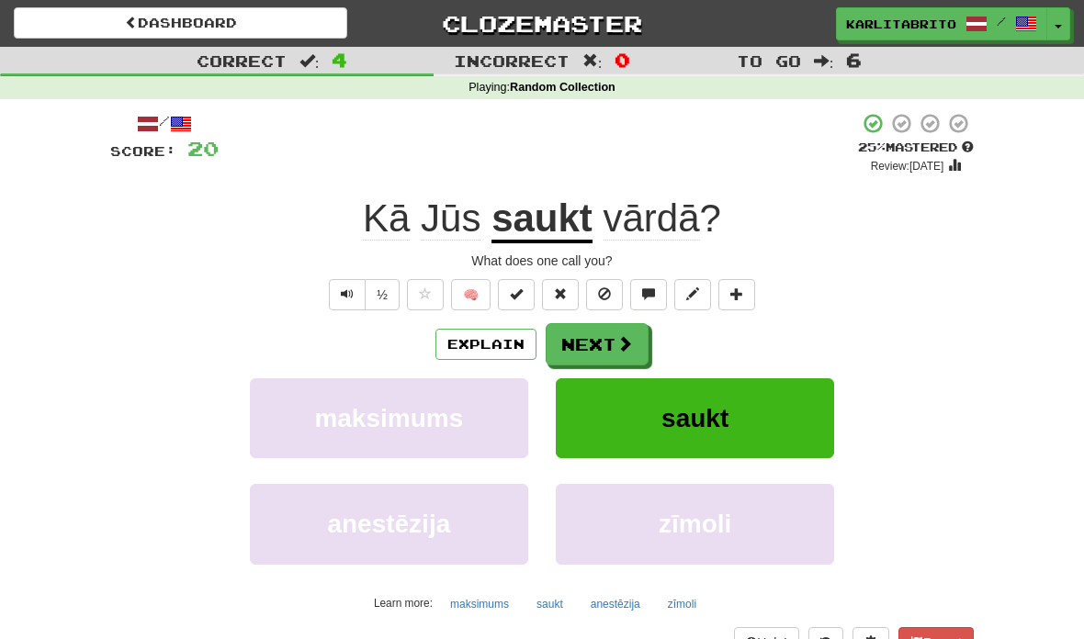
click at [595, 339] on button "Next" at bounding box center [597, 344] width 103 height 42
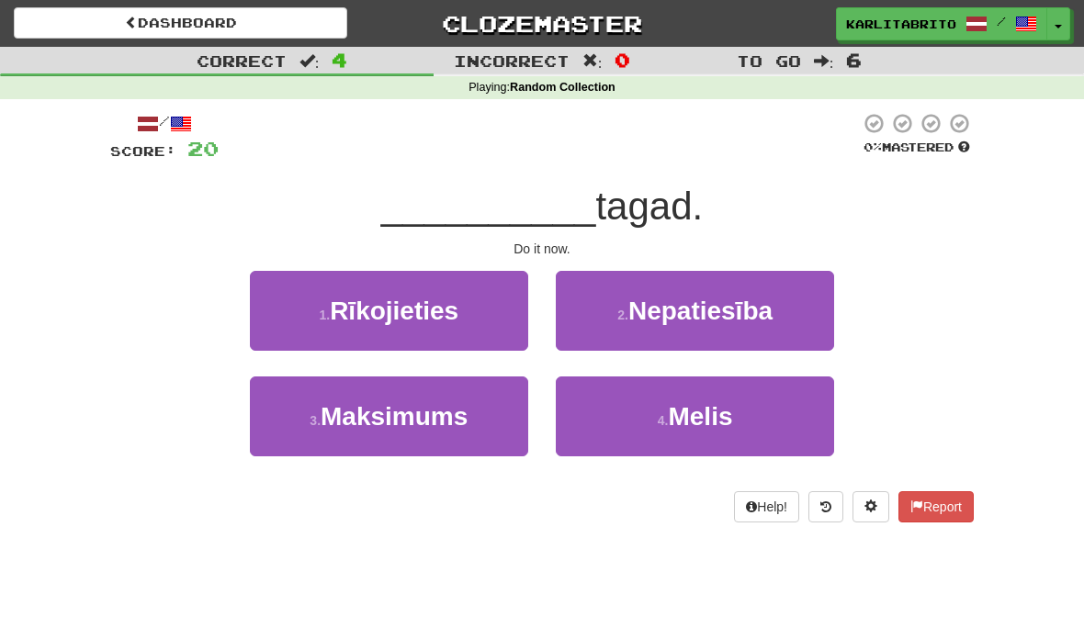
click at [448, 305] on span "Rīkojieties" at bounding box center [394, 311] width 129 height 28
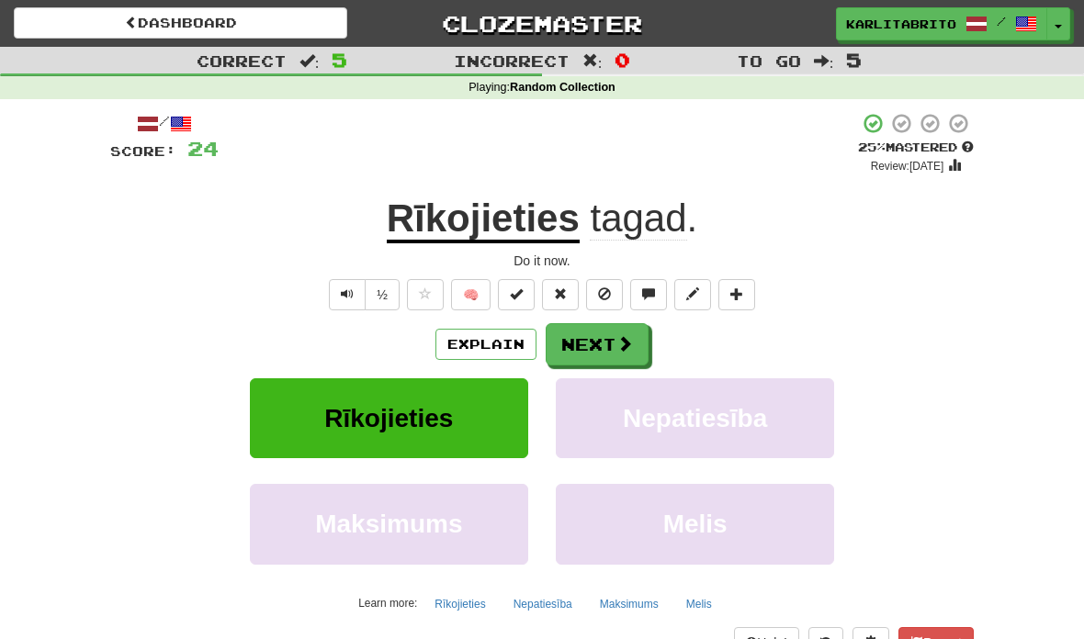
click at [479, 329] on button "Explain" at bounding box center [485, 344] width 101 height 31
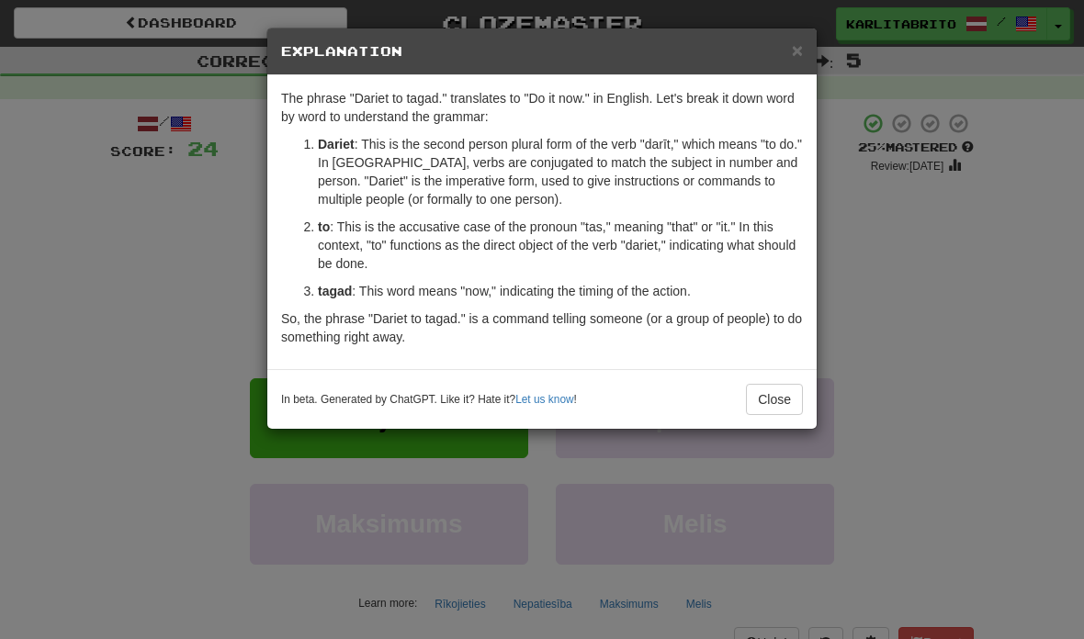
click at [770, 405] on button "Close" at bounding box center [774, 399] width 57 height 31
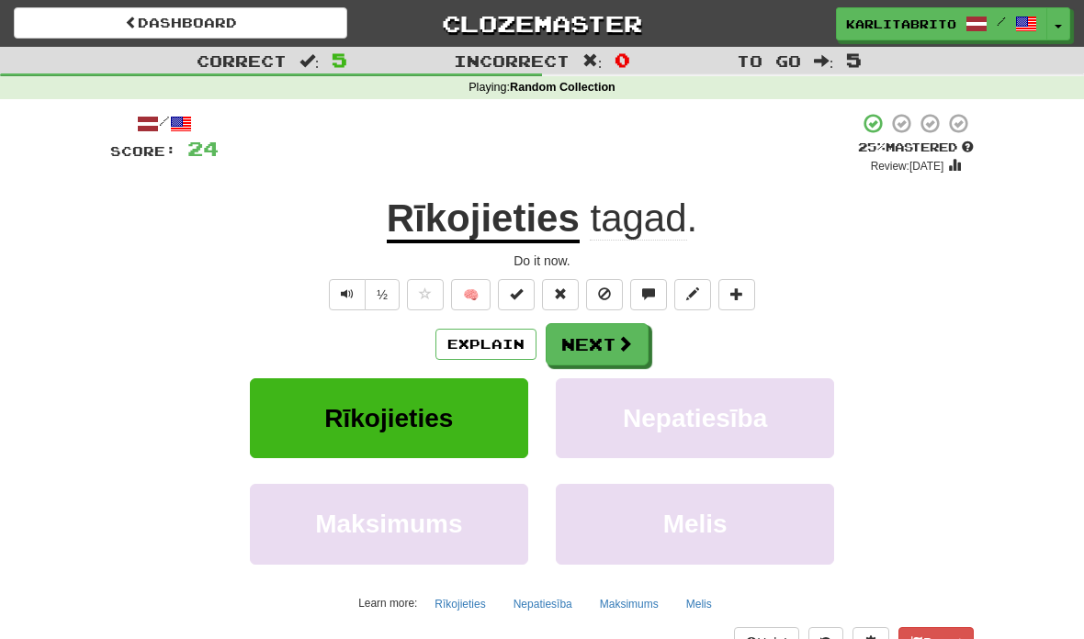
click at [602, 337] on button "Next" at bounding box center [597, 344] width 103 height 42
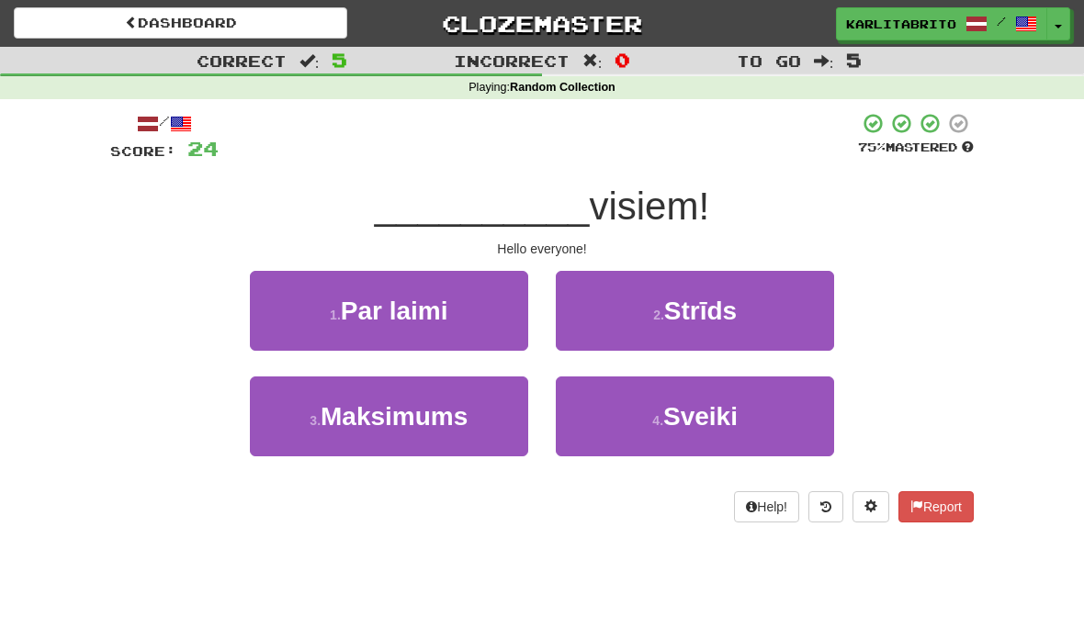
click at [718, 417] on span "Sveiki" at bounding box center [700, 416] width 74 height 28
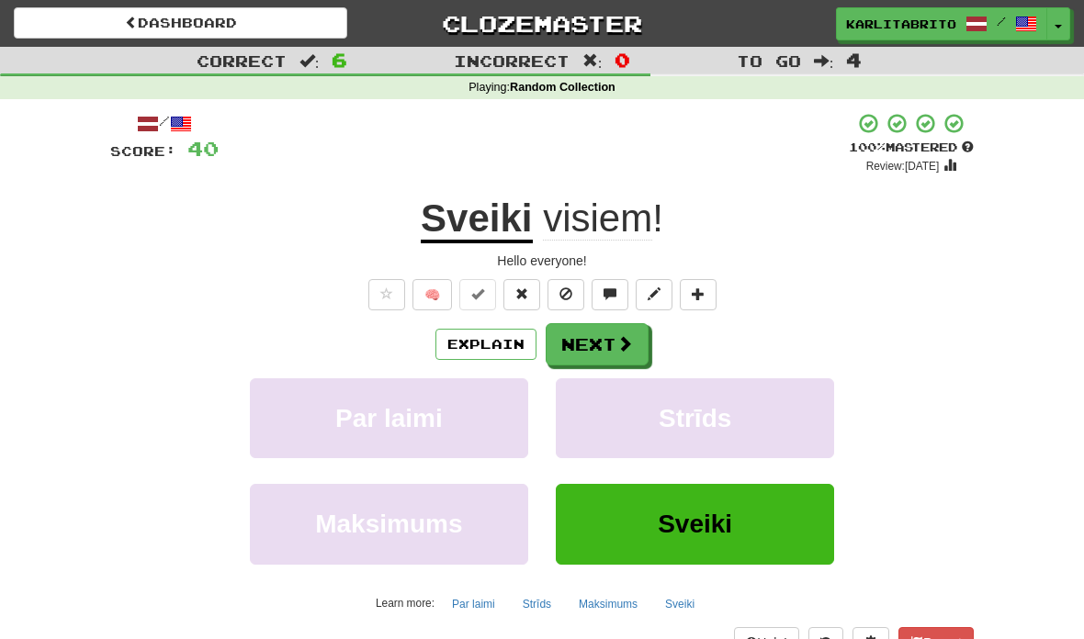
click at [598, 345] on button "Next" at bounding box center [597, 344] width 103 height 42
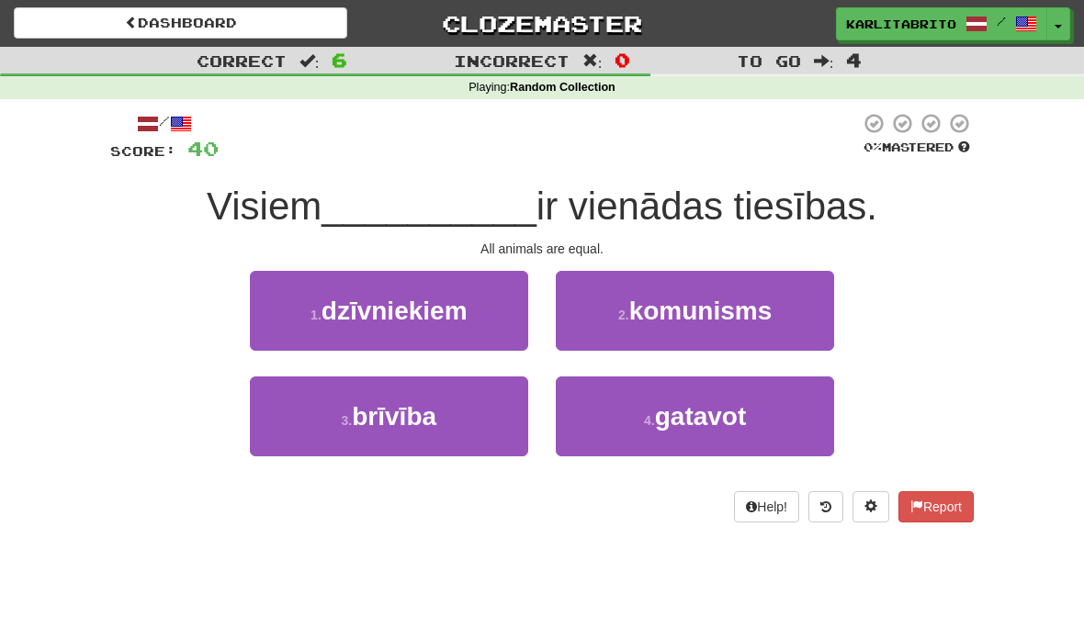
click at [401, 308] on span "dzīvniekiem" at bounding box center [394, 311] width 146 height 28
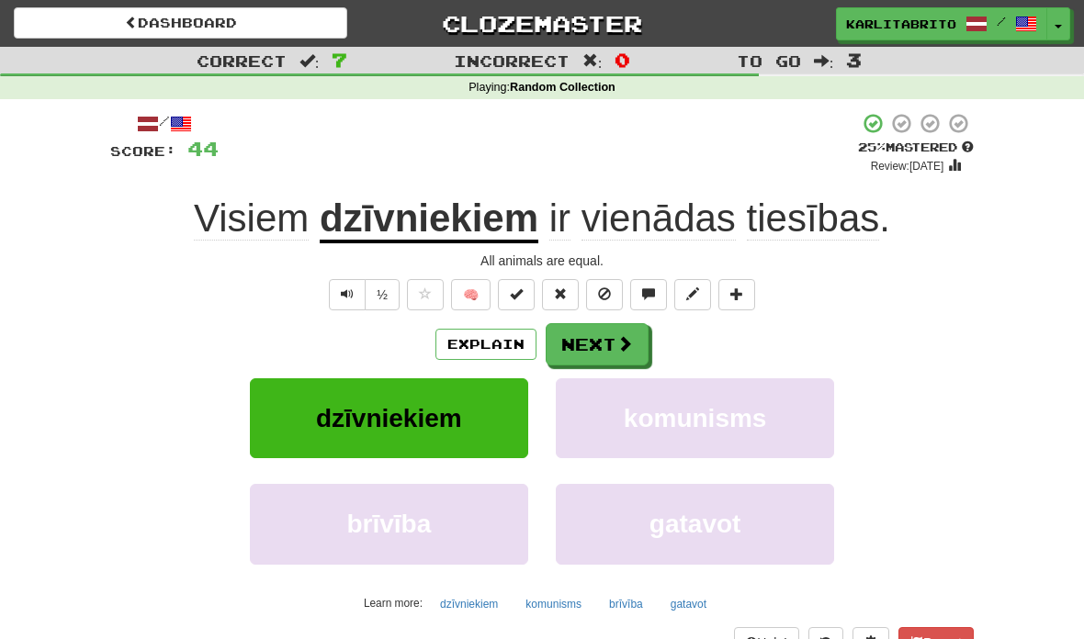
click at [486, 343] on button "Explain" at bounding box center [485, 344] width 101 height 31
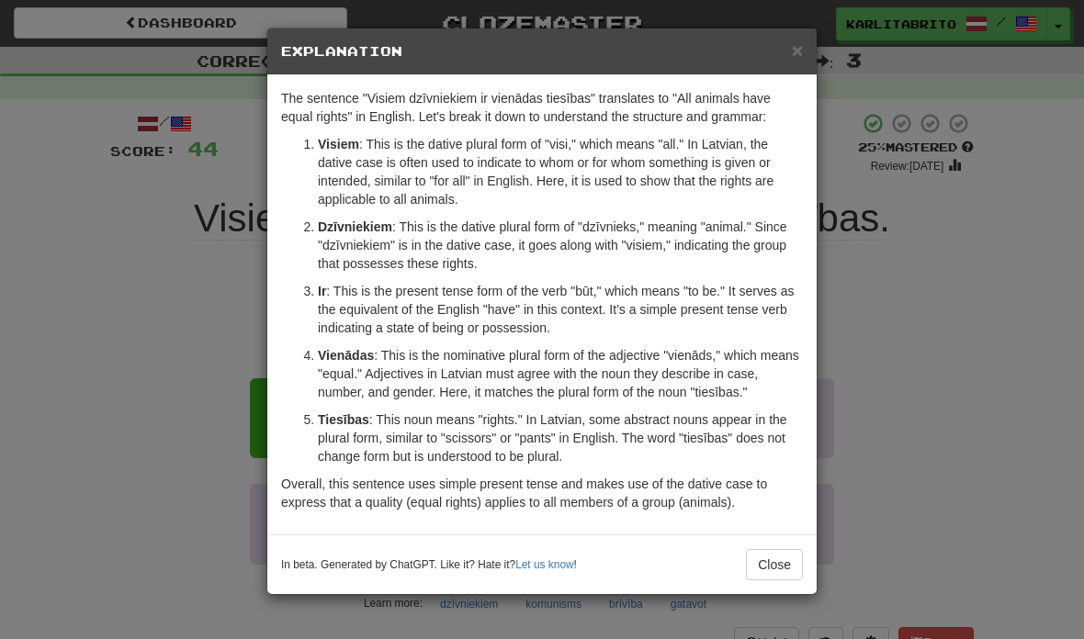
click at [787, 554] on button "Close" at bounding box center [774, 564] width 57 height 31
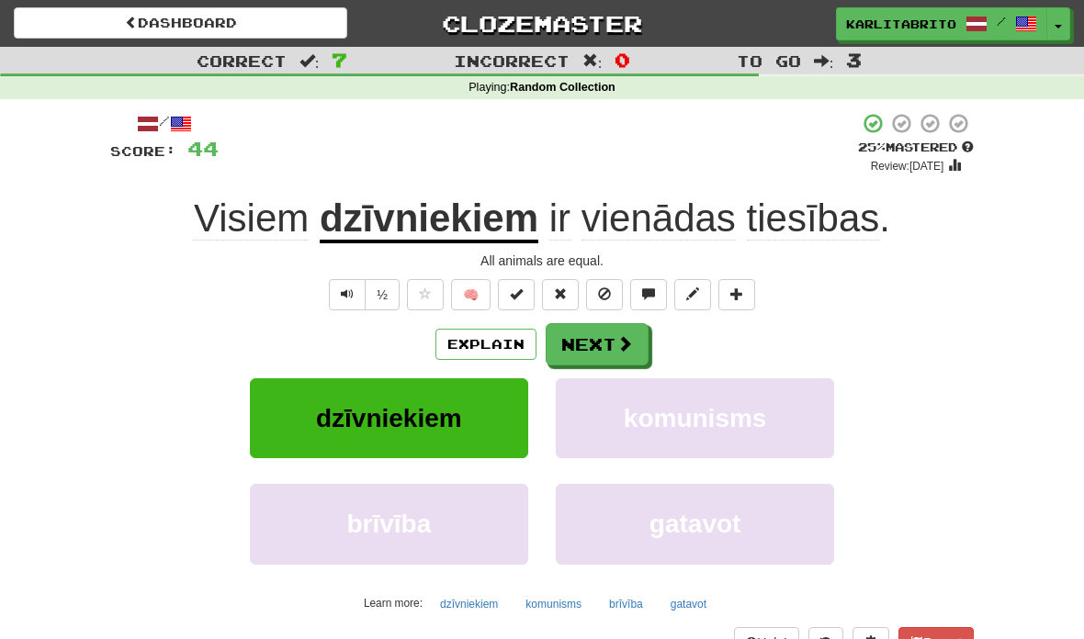
click at [607, 342] on button "Next" at bounding box center [597, 344] width 103 height 42
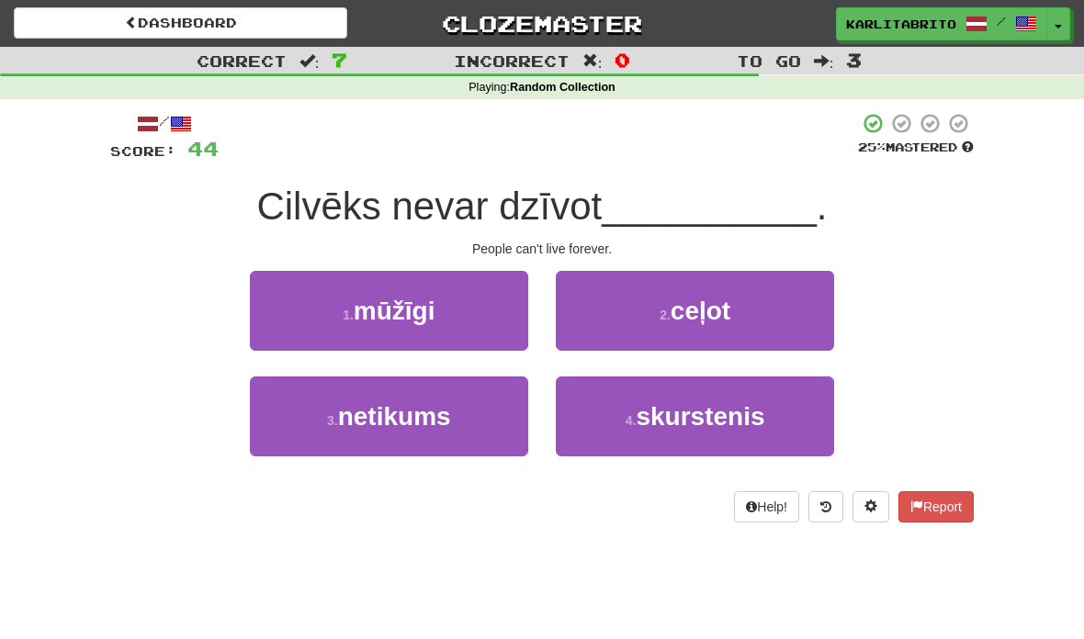
click at [457, 407] on button "3 . netikums" at bounding box center [389, 417] width 278 height 80
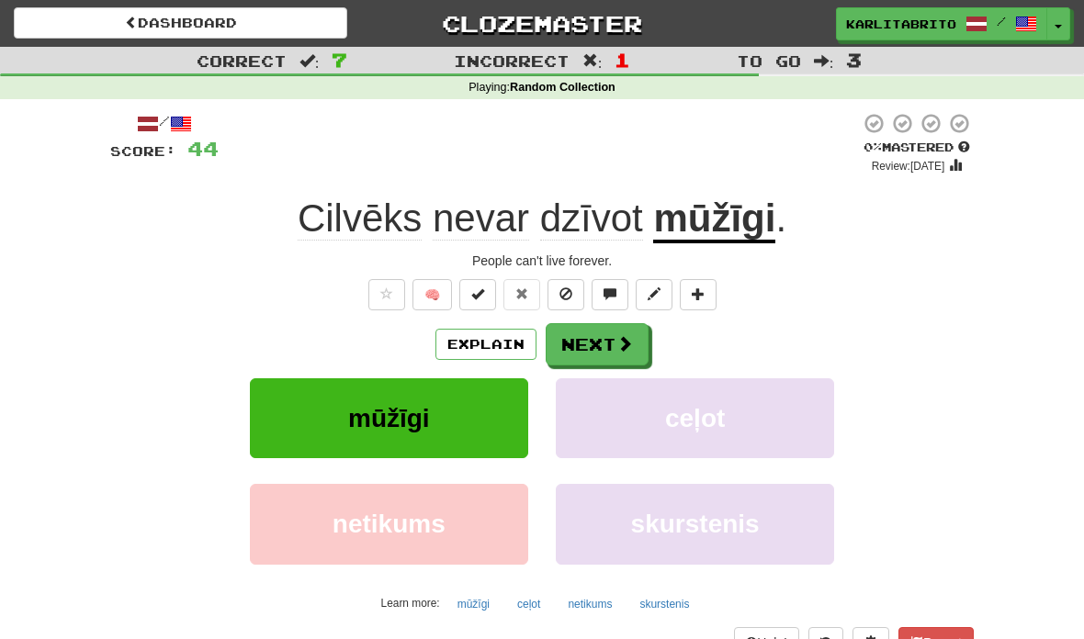
click at [506, 347] on button "Explain" at bounding box center [485, 344] width 101 height 31
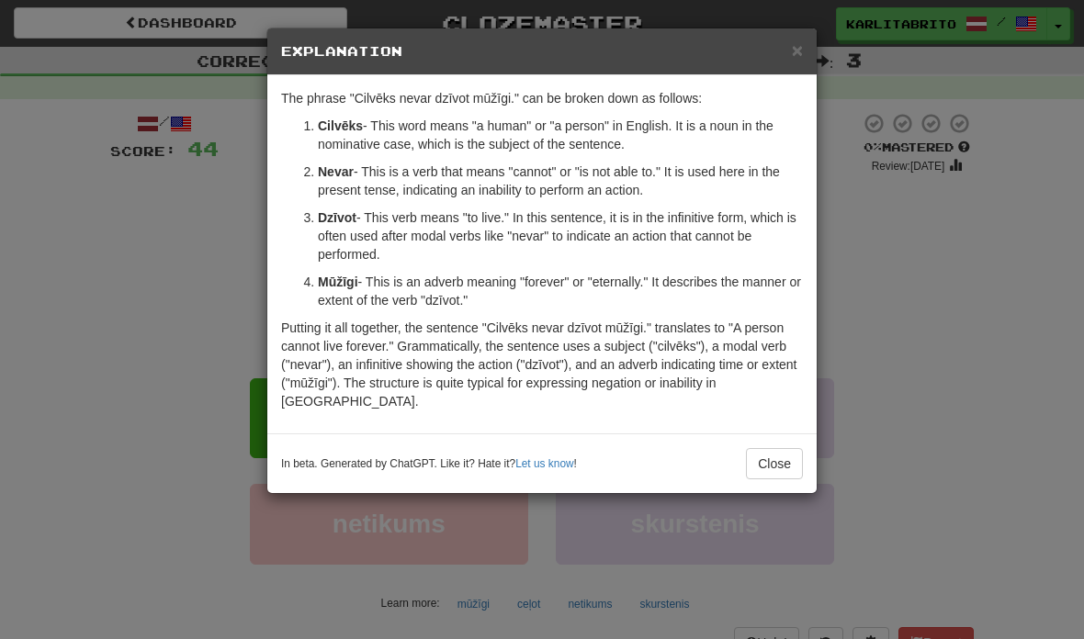
click at [781, 454] on button "Close" at bounding box center [774, 463] width 57 height 31
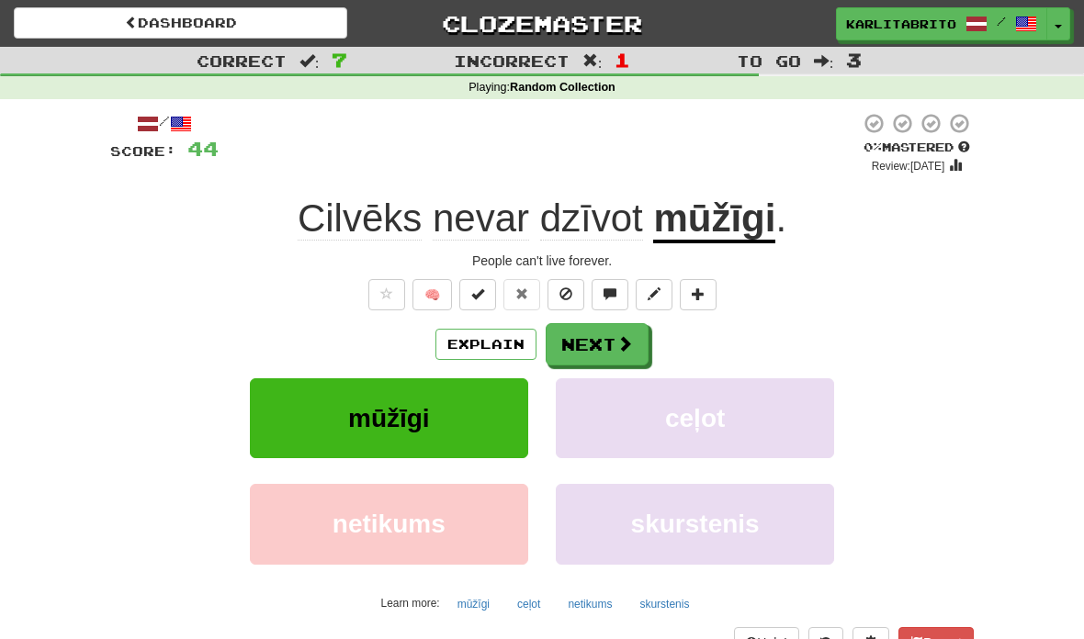
click at [599, 339] on button "Next" at bounding box center [597, 344] width 103 height 42
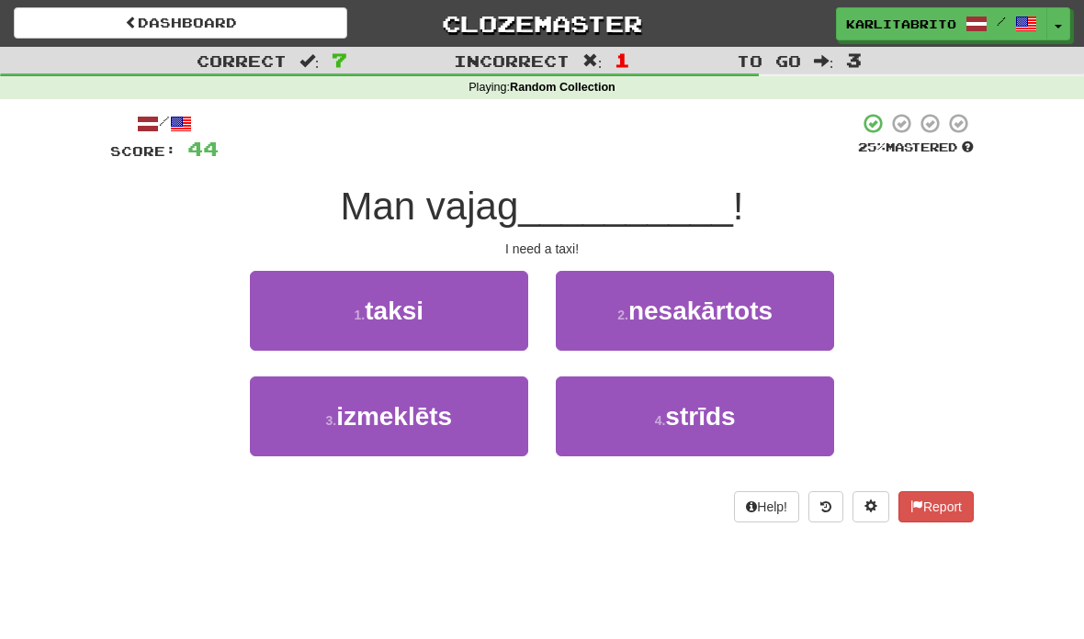
click at [413, 305] on span "taksi" at bounding box center [394, 311] width 59 height 28
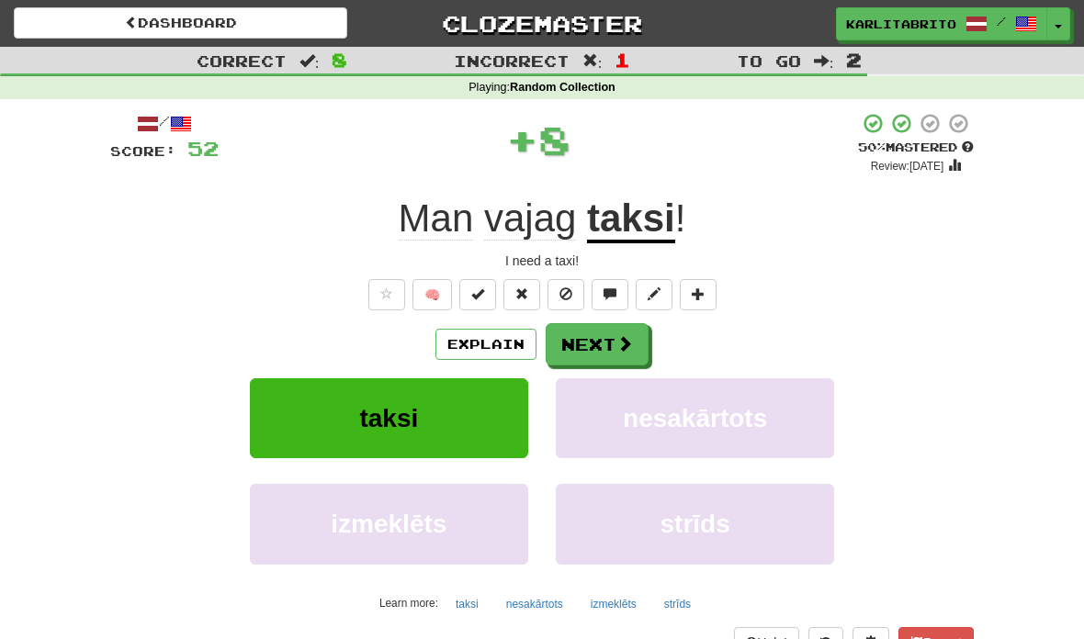
click at [606, 344] on button "Next" at bounding box center [597, 344] width 103 height 42
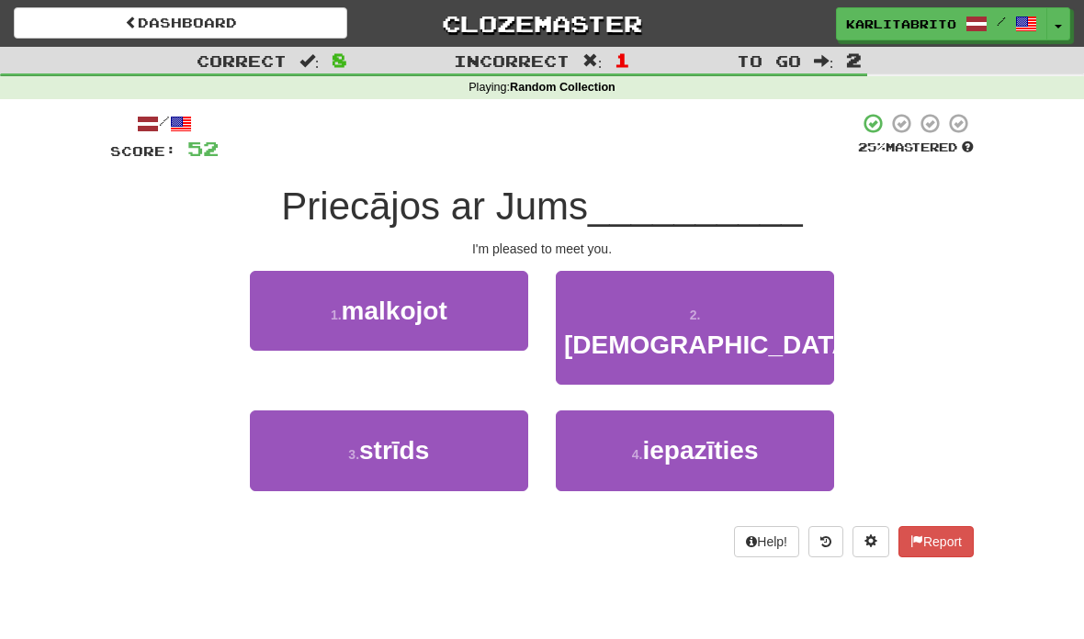
click at [725, 436] on span "iepazīties" at bounding box center [700, 450] width 116 height 28
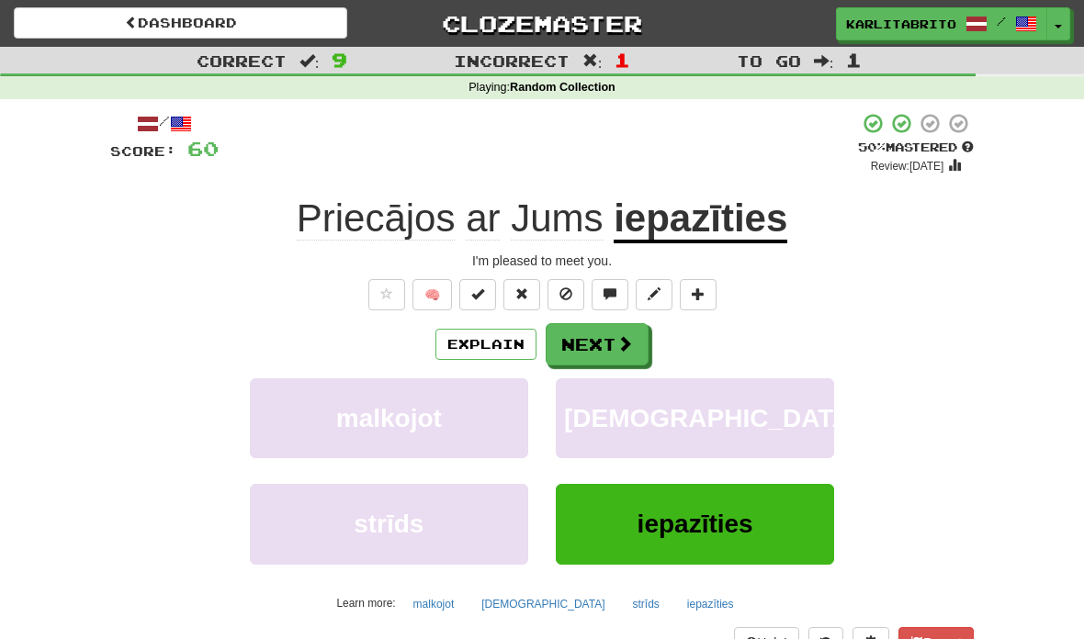
click at [607, 344] on button "Next" at bounding box center [597, 344] width 103 height 42
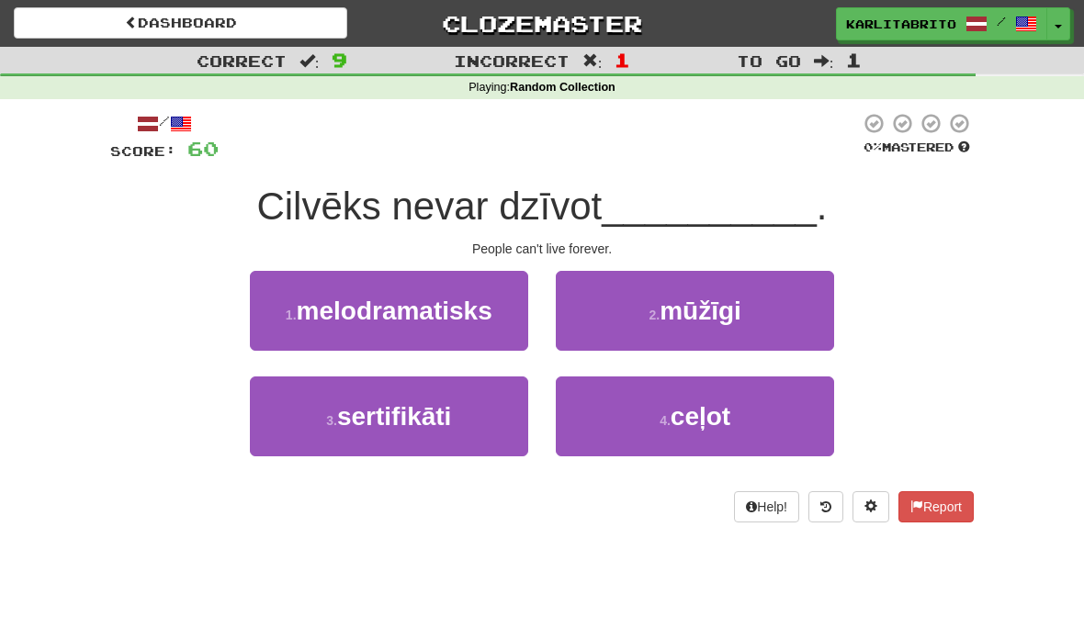
click at [716, 305] on span "mūžīgi" at bounding box center [701, 311] width 82 height 28
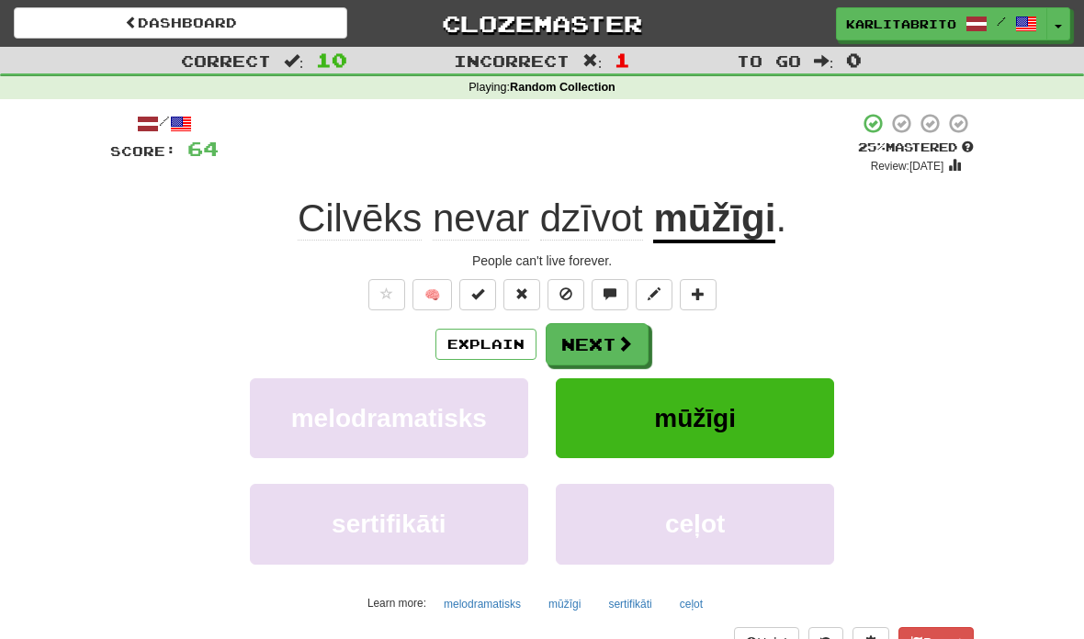
click at [602, 343] on button "Next" at bounding box center [597, 344] width 103 height 42
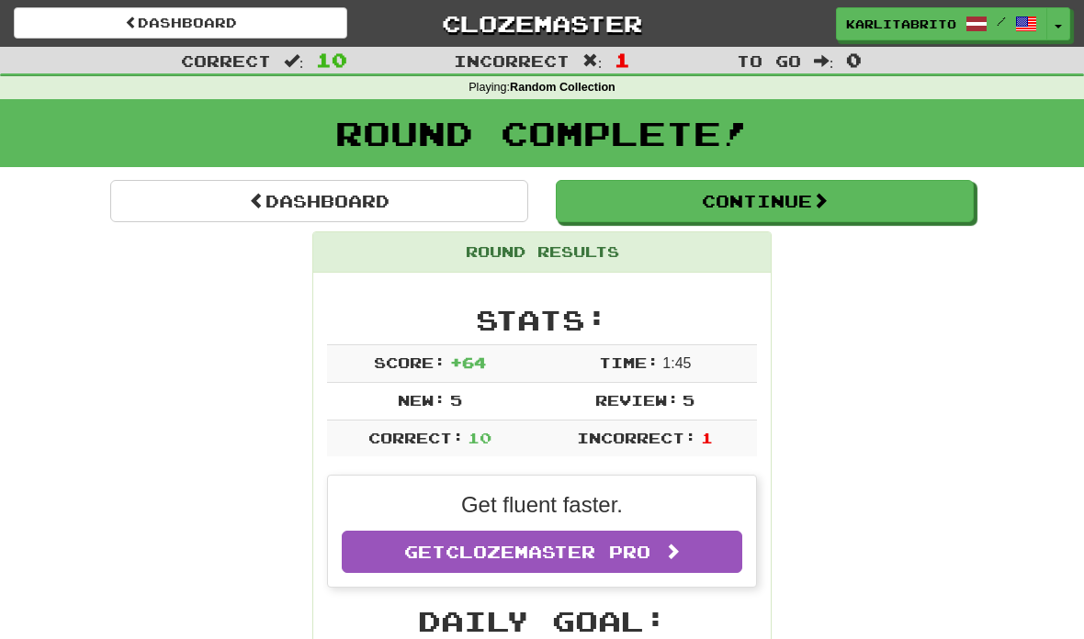
click at [340, 198] on link "Dashboard" at bounding box center [319, 201] width 418 height 42
